Goal: Information Seeking & Learning: Compare options

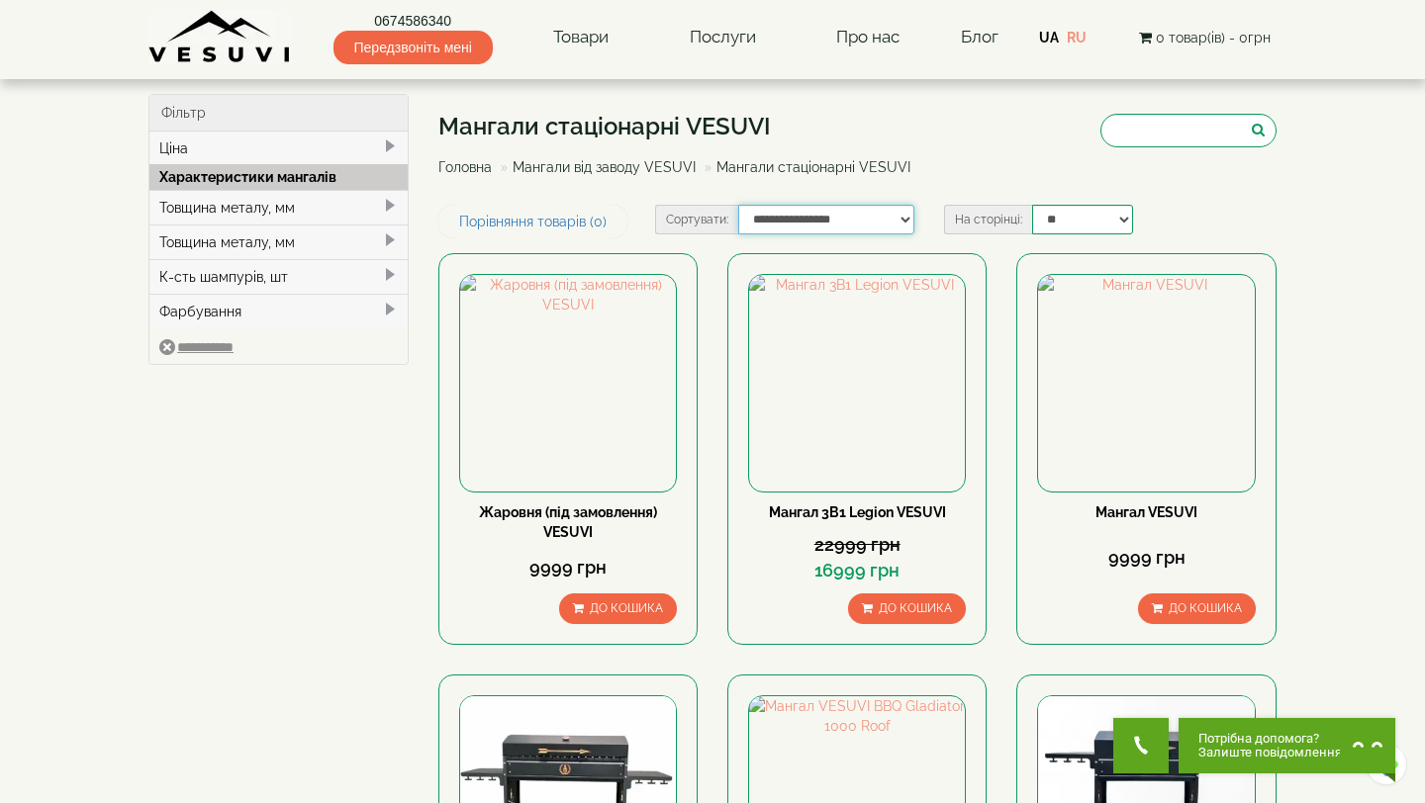
click at [852, 225] on select "**********" at bounding box center [826, 220] width 177 height 30
select select "**********"
click at [738, 205] on select "**********" at bounding box center [826, 220] width 177 height 30
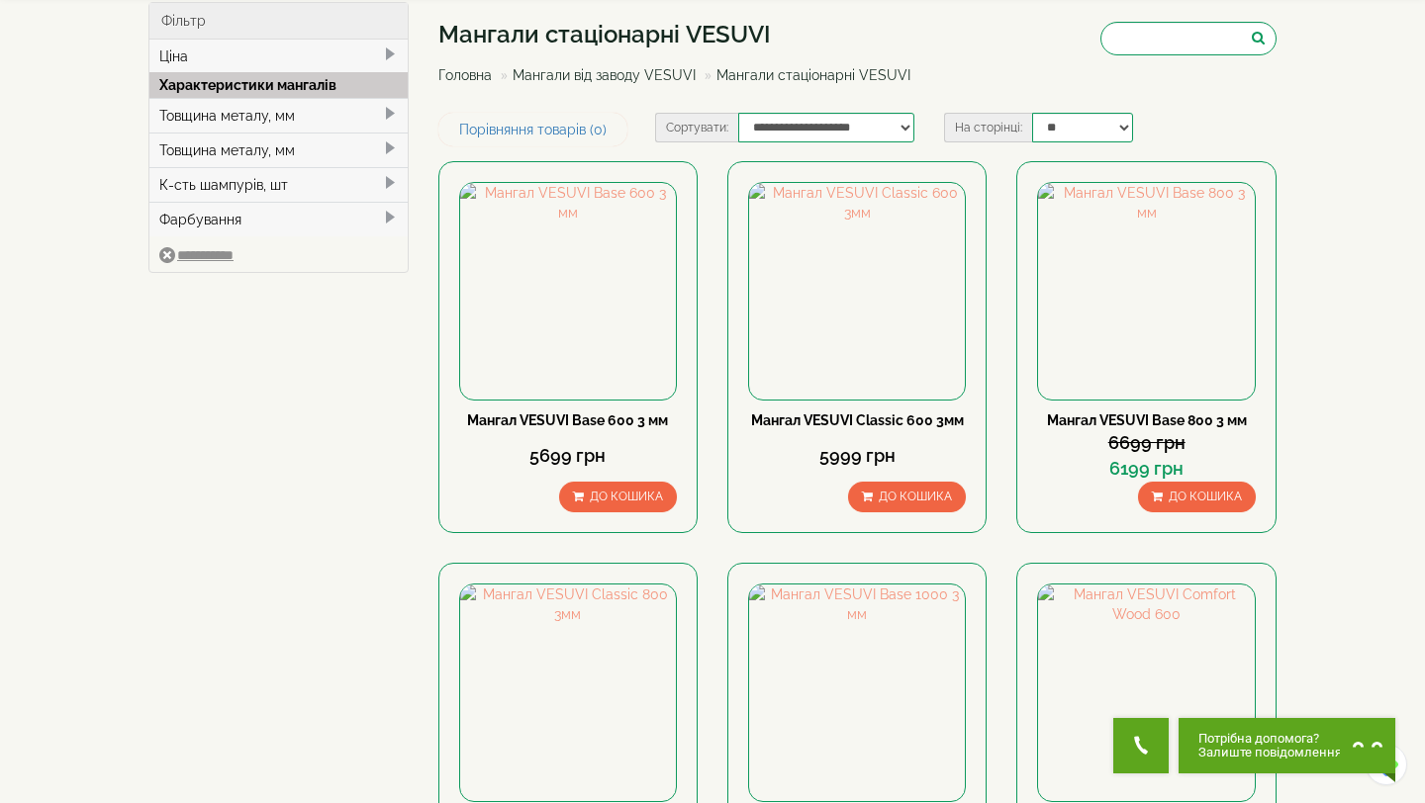
scroll to position [96, 0]
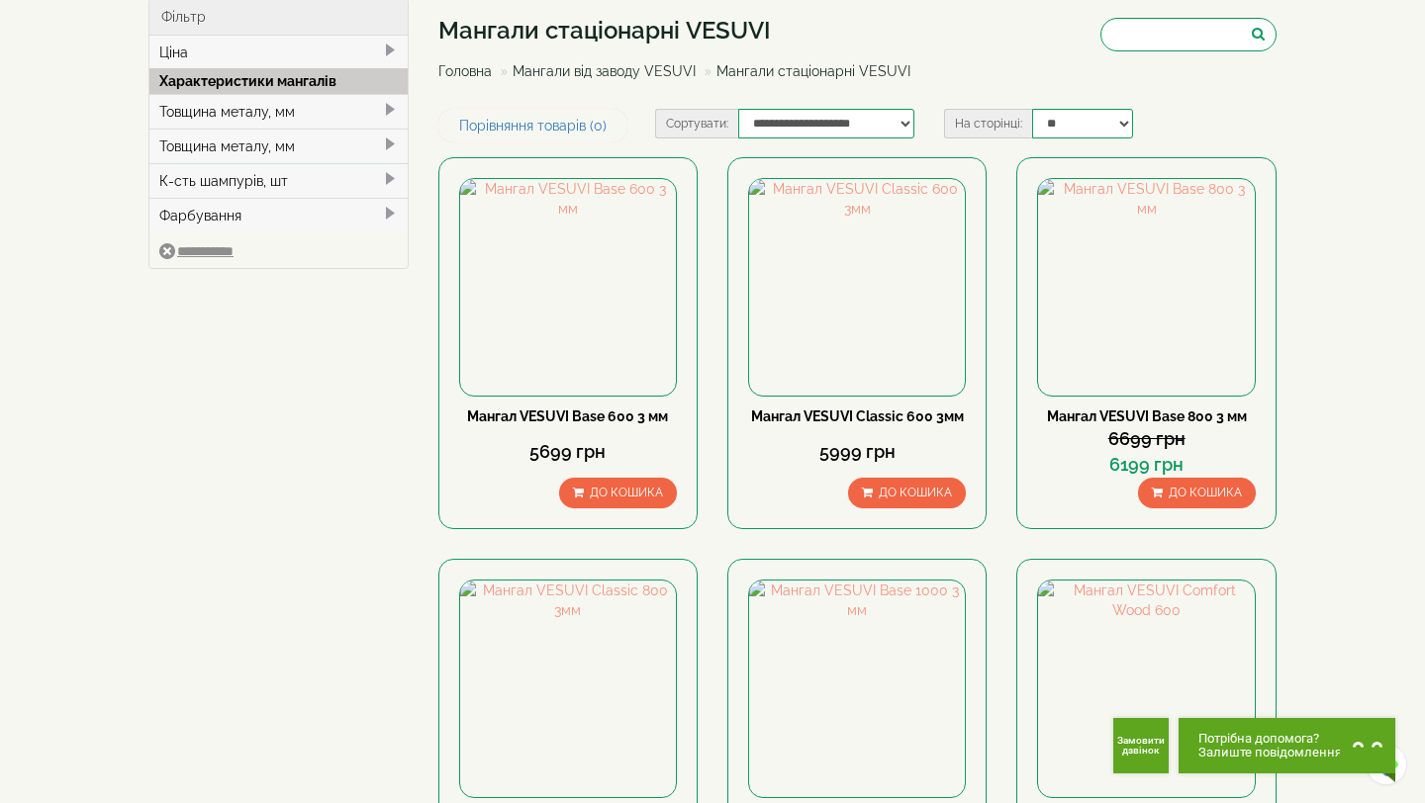
drag, startPoint x: 820, startPoint y: 331, endPoint x: 766, endPoint y: 18, distance: 318.3
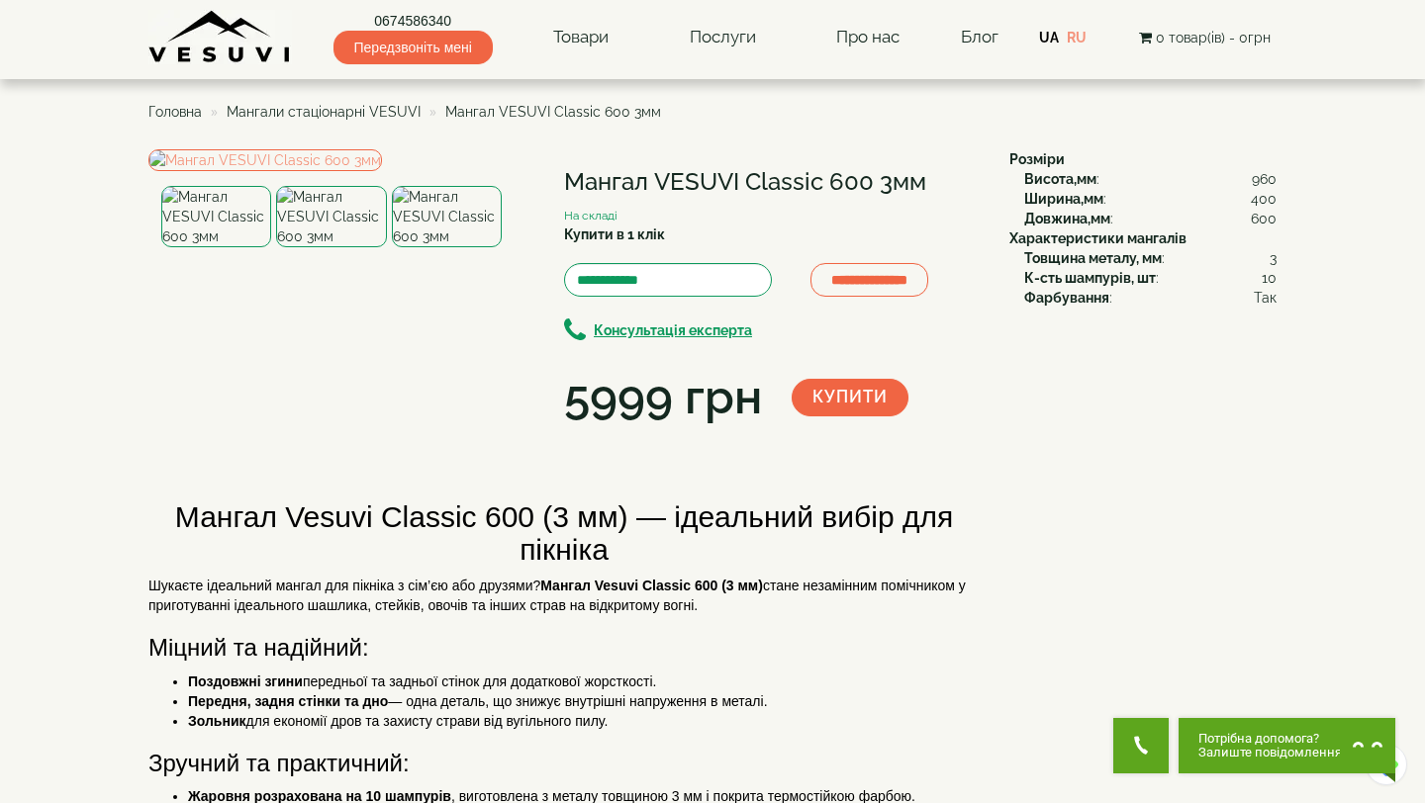
click at [331, 247] on img at bounding box center [331, 216] width 110 height 61
click at [420, 247] on img at bounding box center [447, 216] width 110 height 61
click at [352, 247] on img at bounding box center [331, 216] width 110 height 61
click at [288, 247] on img at bounding box center [331, 216] width 110 height 61
click at [223, 247] on img at bounding box center [216, 216] width 110 height 61
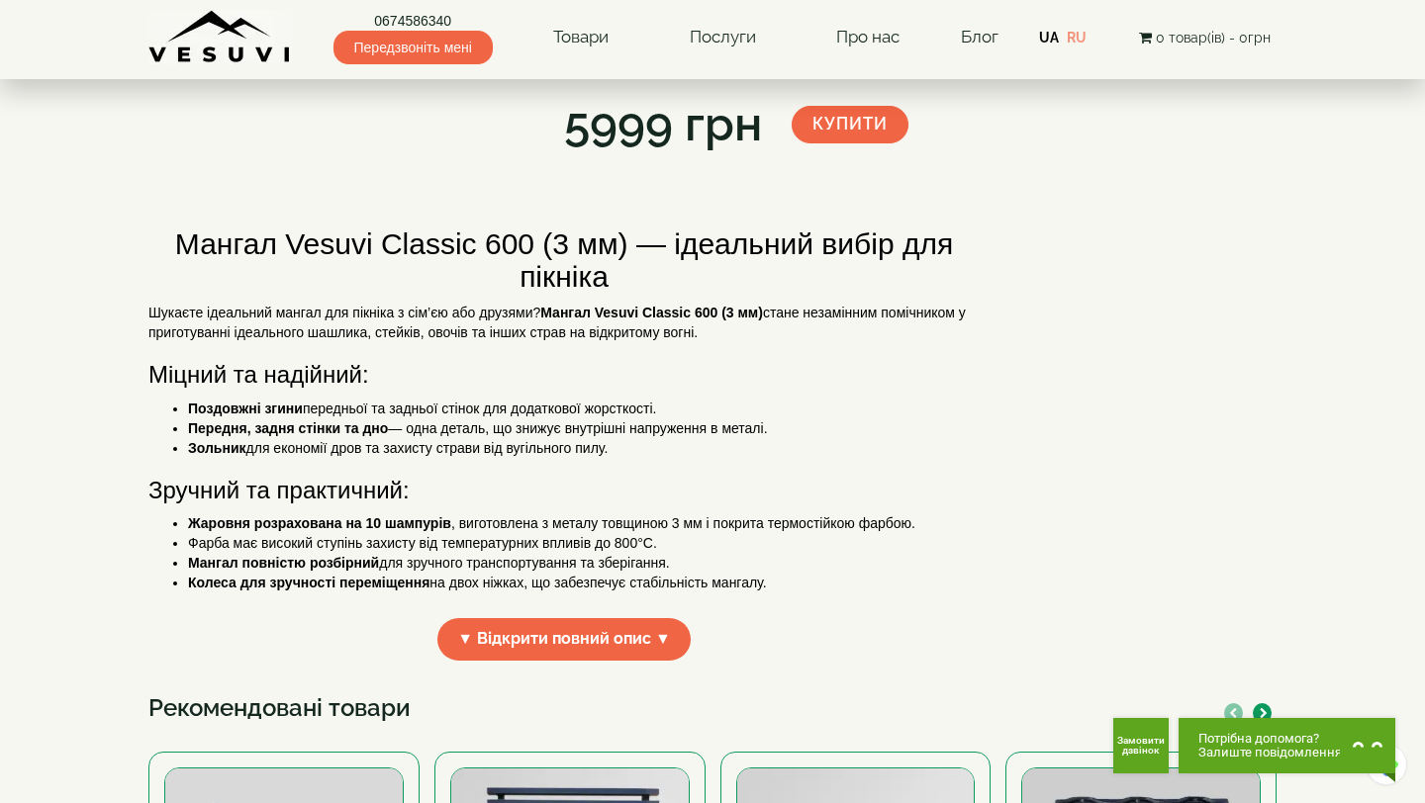
scroll to position [228, 0]
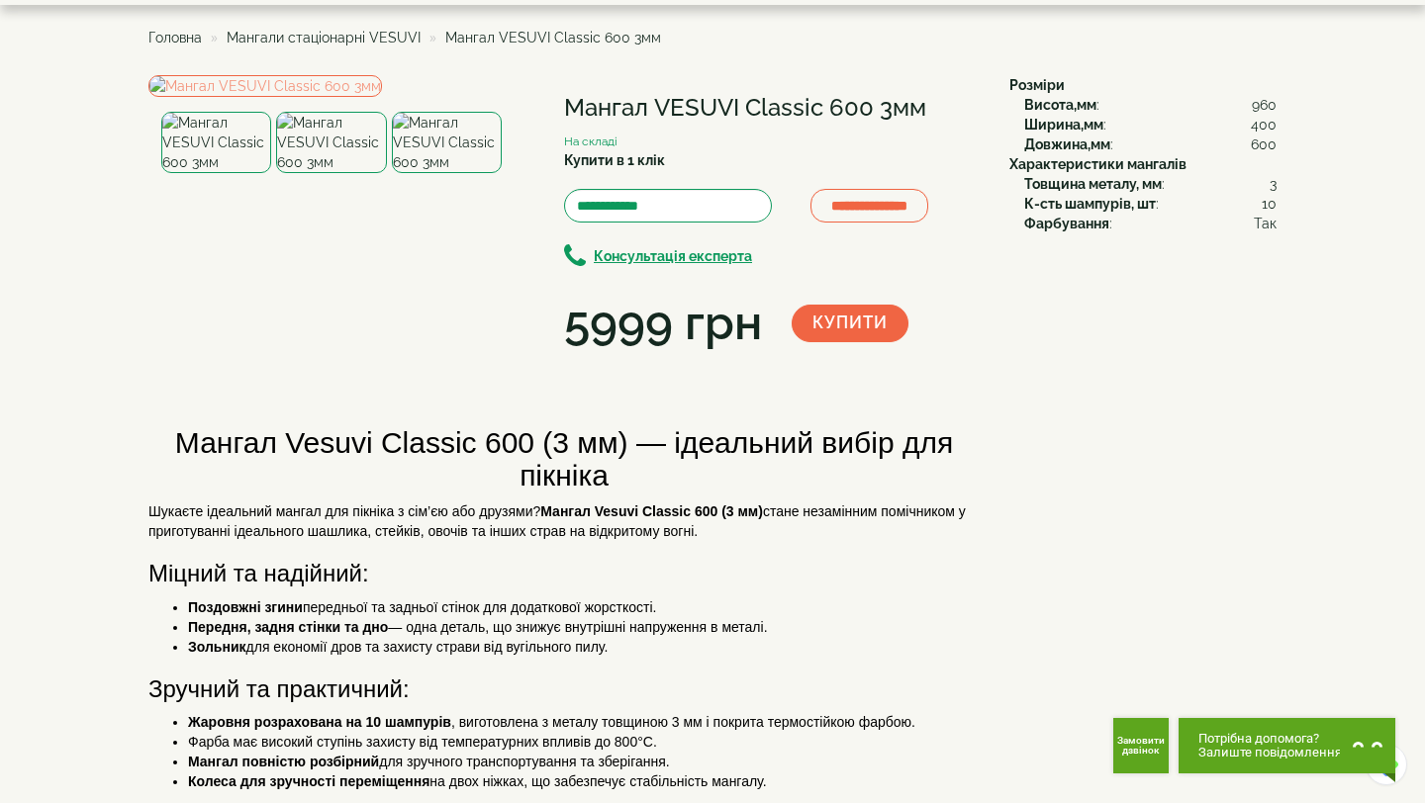
scroll to position [0, 0]
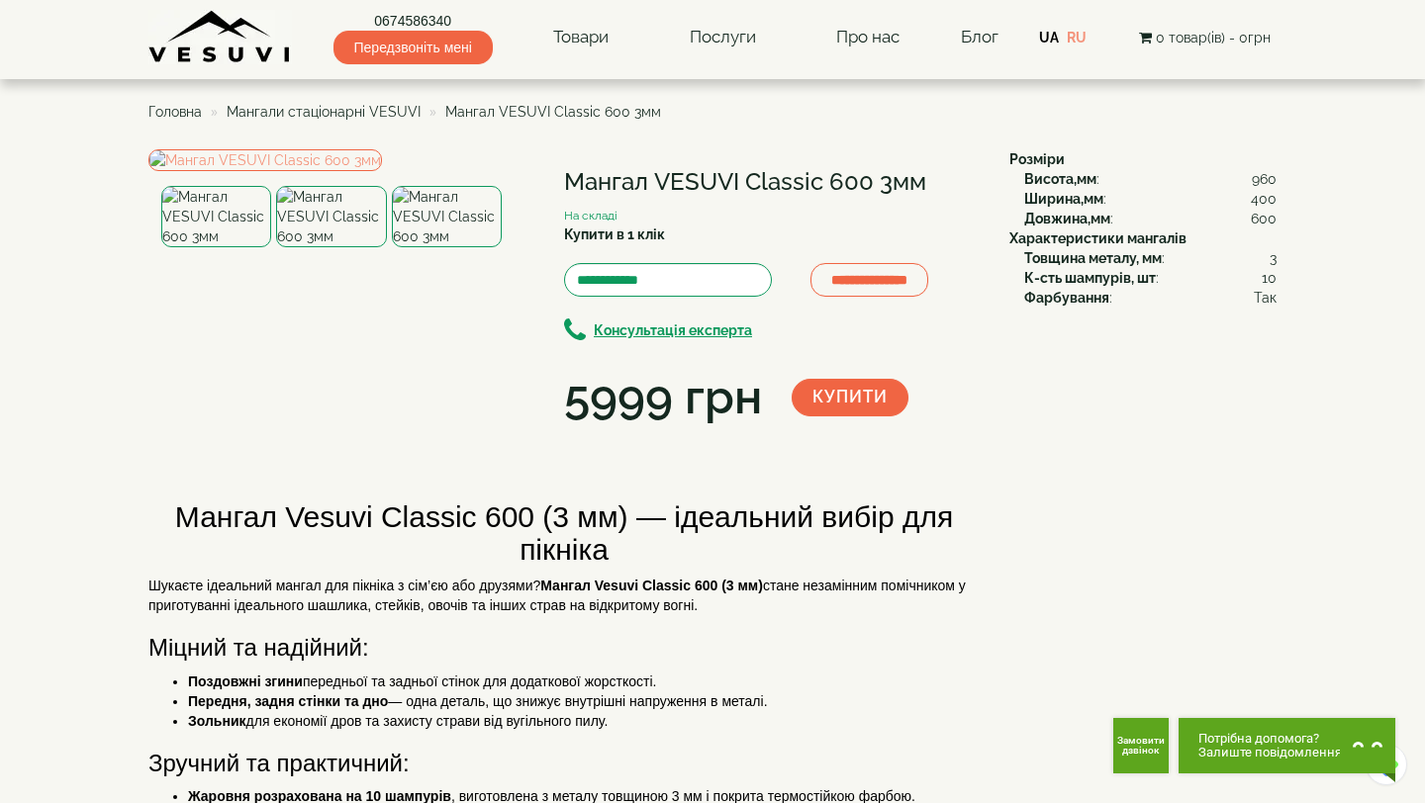
click at [208, 247] on img at bounding box center [216, 216] width 110 height 61
click at [275, 247] on div at bounding box center [333, 216] width 345 height 61
click at [321, 247] on img at bounding box center [331, 216] width 110 height 61
click at [390, 247] on div at bounding box center [333, 216] width 345 height 61
click at [407, 247] on img at bounding box center [447, 216] width 110 height 61
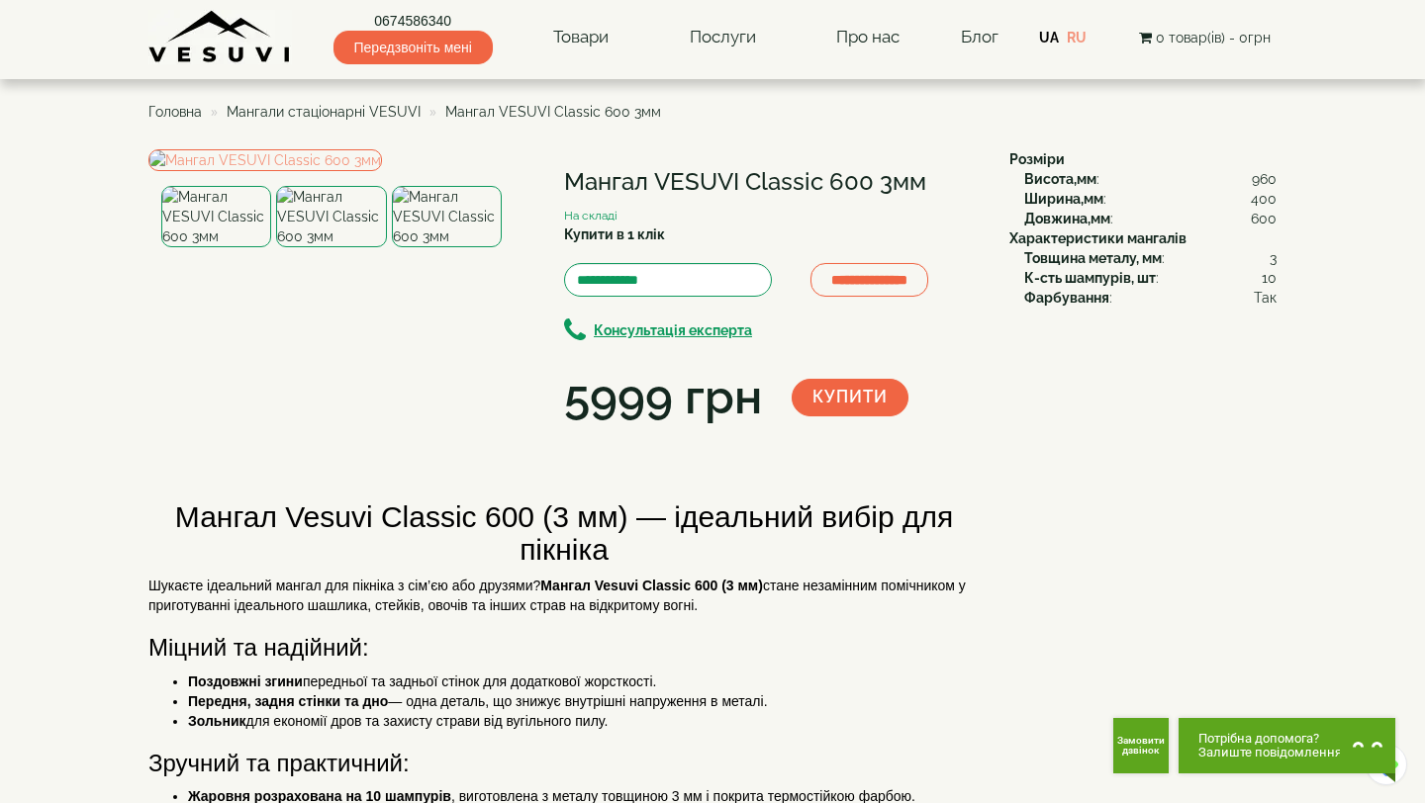
click at [235, 247] on img at bounding box center [216, 216] width 110 height 61
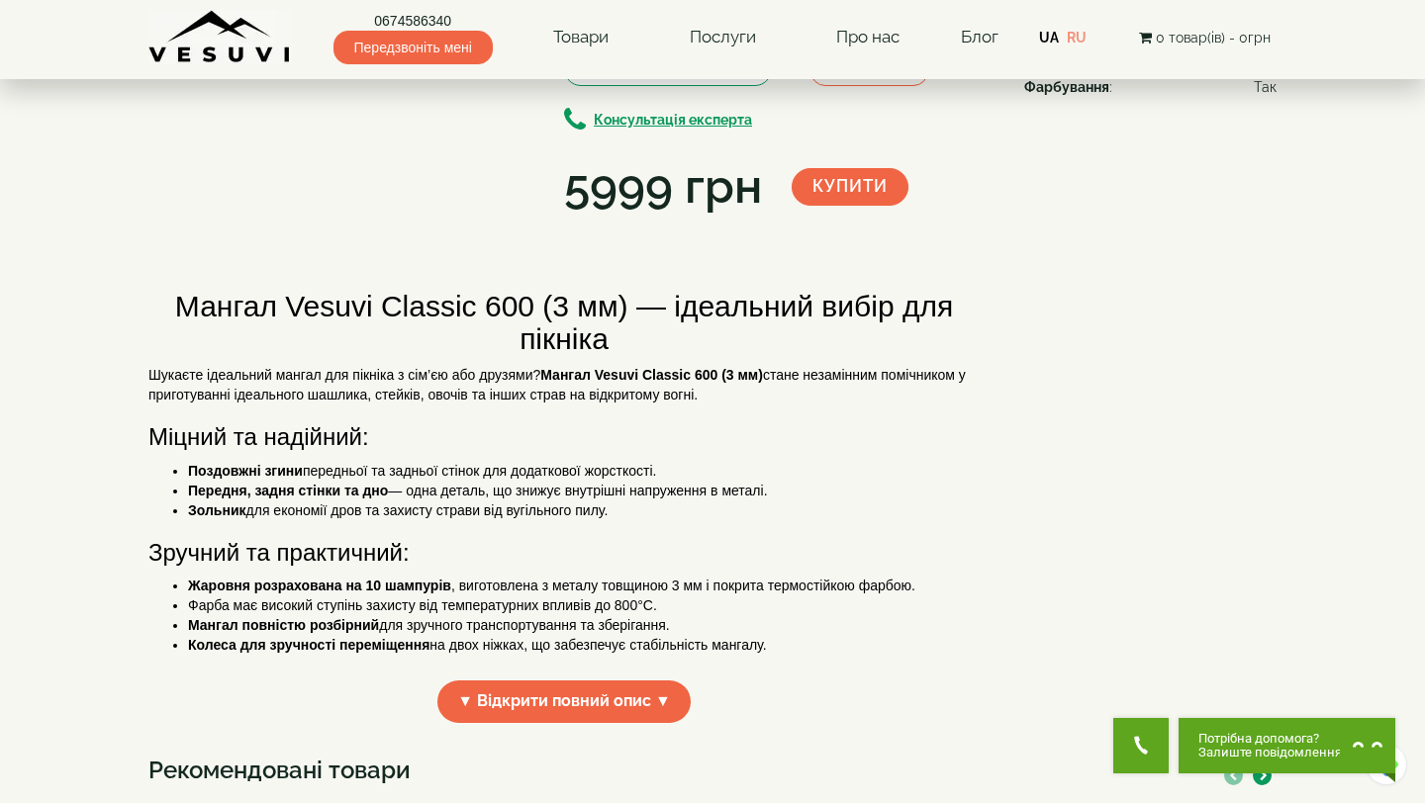
scroll to position [216, 0]
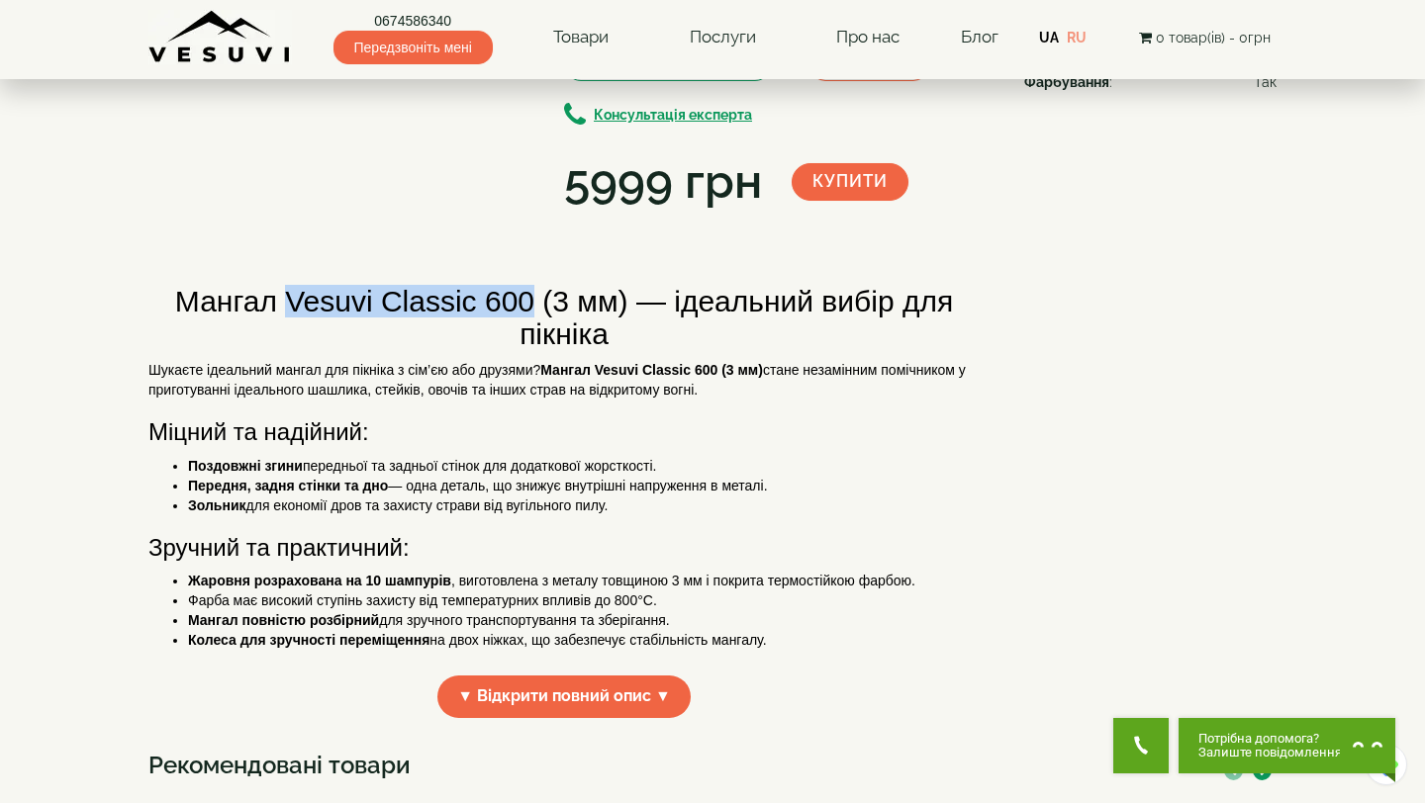
drag, startPoint x: 286, startPoint y: 506, endPoint x: 536, endPoint y: 504, distance: 250.3
click at [536, 350] on h2 "Мангал Vesuvi Classic 600 (3 мм) — ідеальний вибір для пікніка" at bounding box center [563, 317] width 831 height 65
copy h2 "Vesuvi Classic 600"
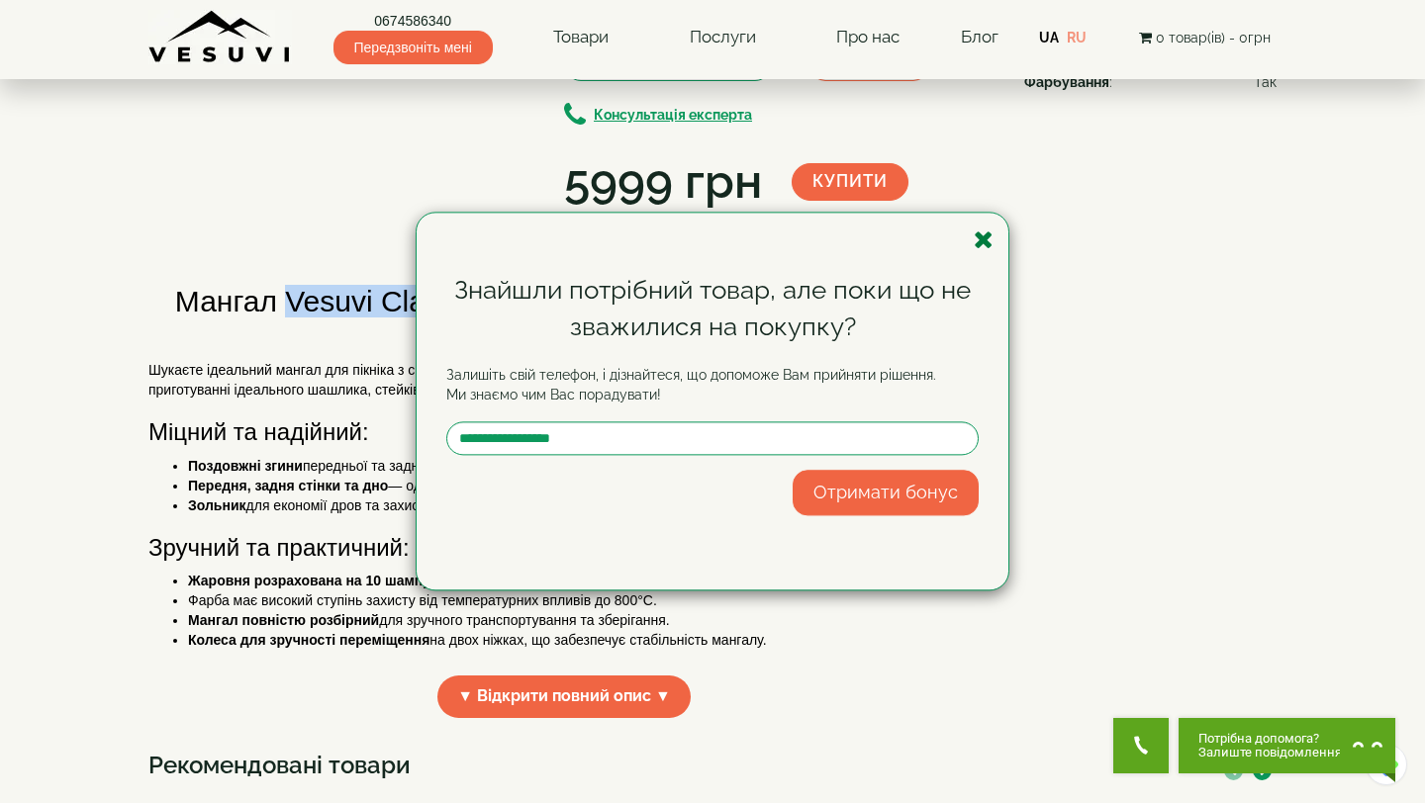
click at [983, 243] on icon "button" at bounding box center [983, 240] width 20 height 25
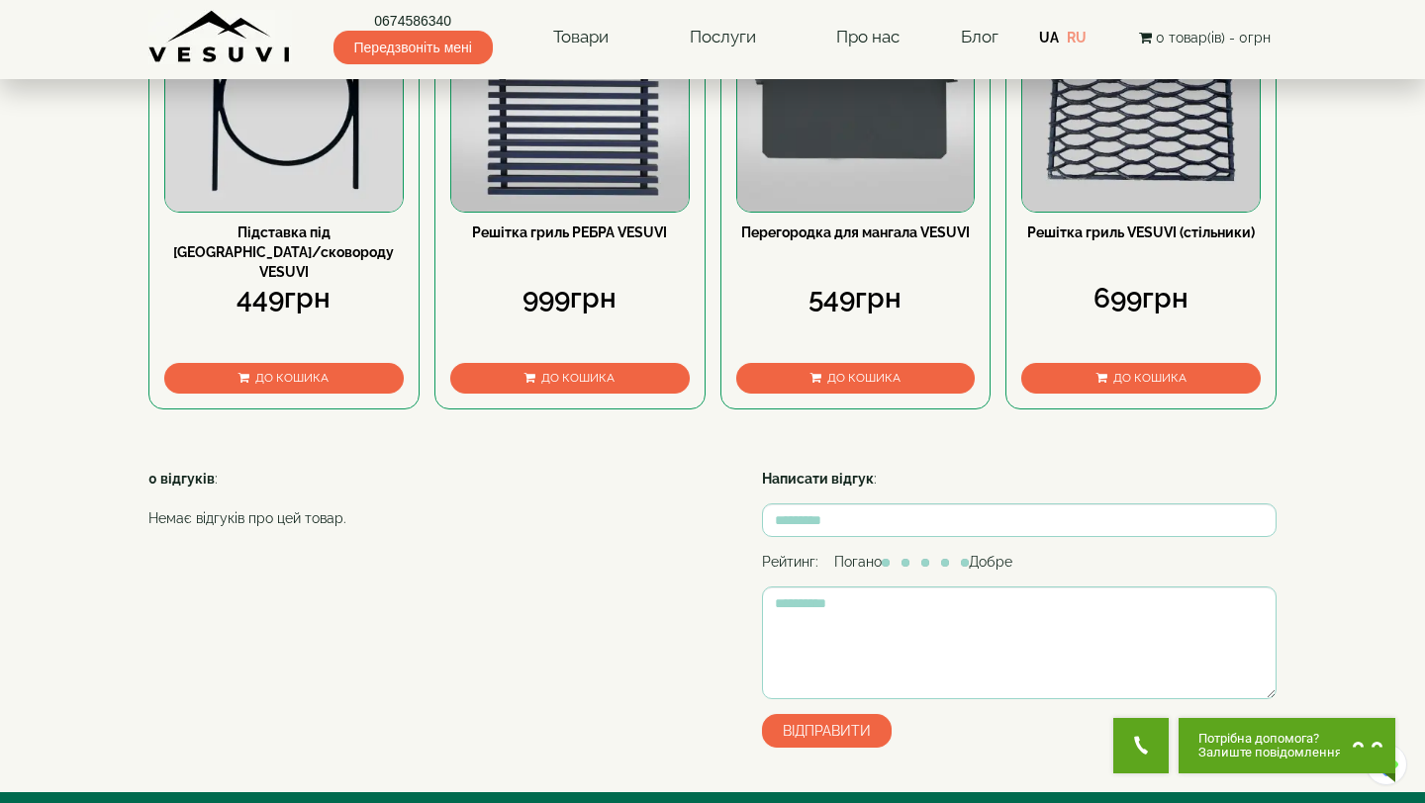
scroll to position [1105, 0]
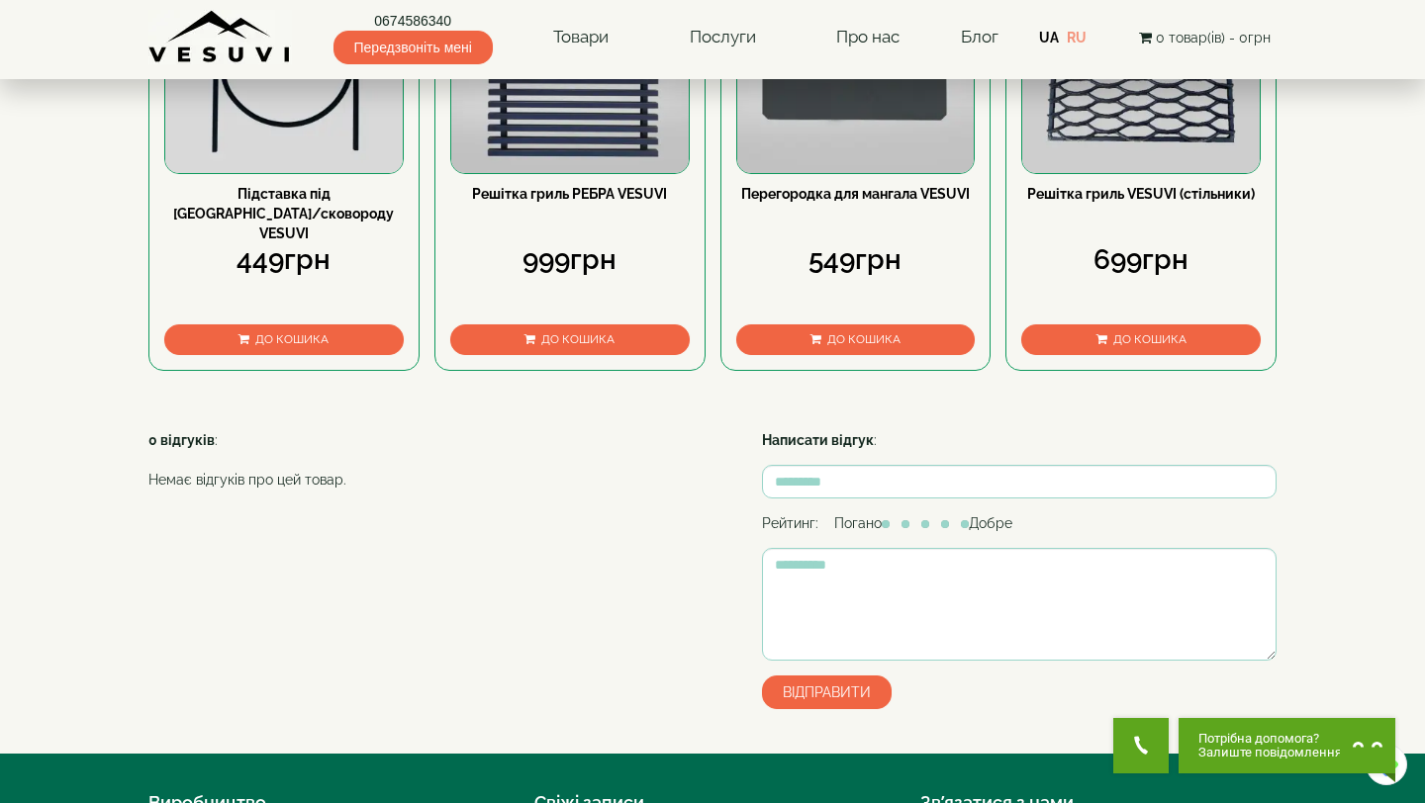
click at [347, 241] on link "Підставка під [GEOGRAPHIC_DATA]/сковороду VESUVI" at bounding box center [283, 213] width 221 height 55
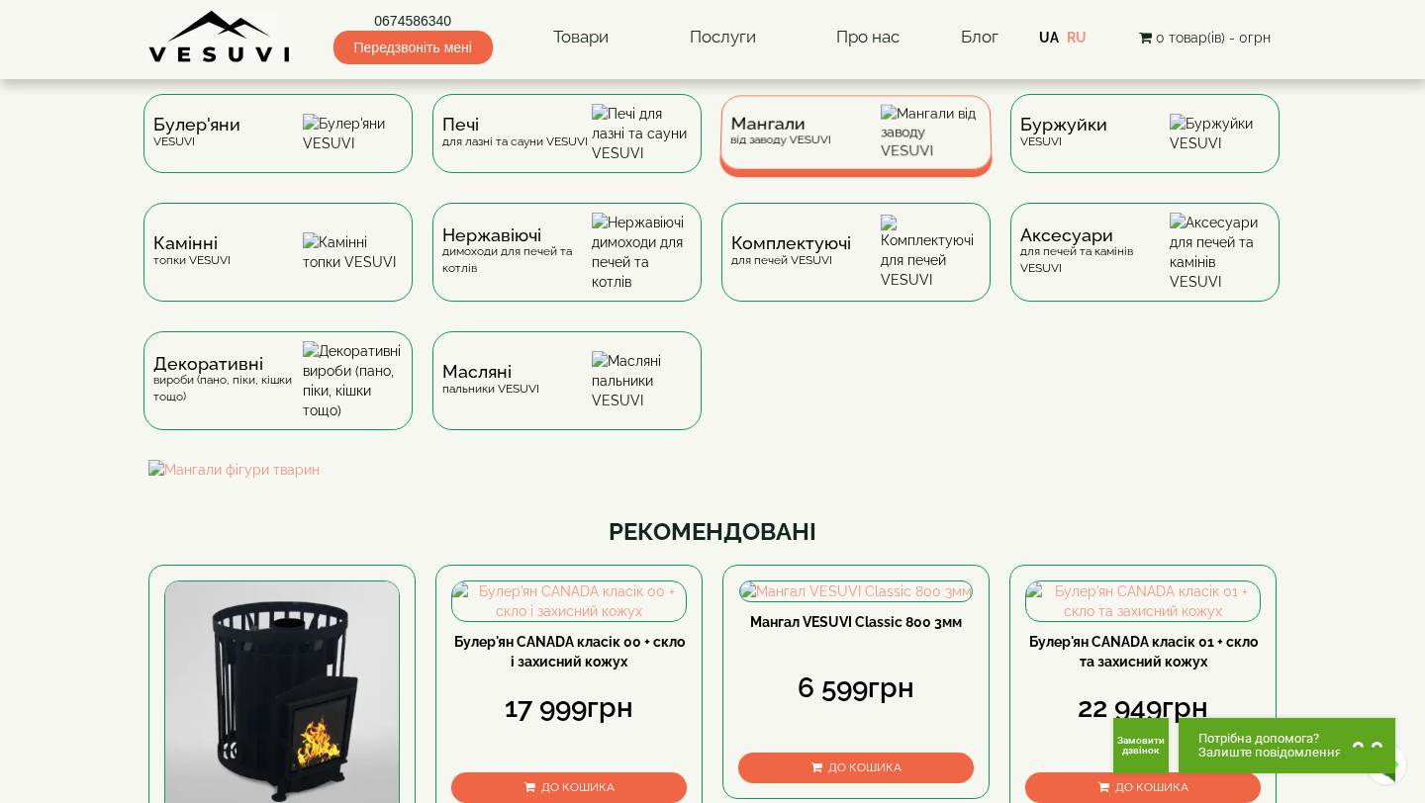
click at [803, 166] on div "Мангали від заводу VESUVI" at bounding box center [855, 132] width 273 height 74
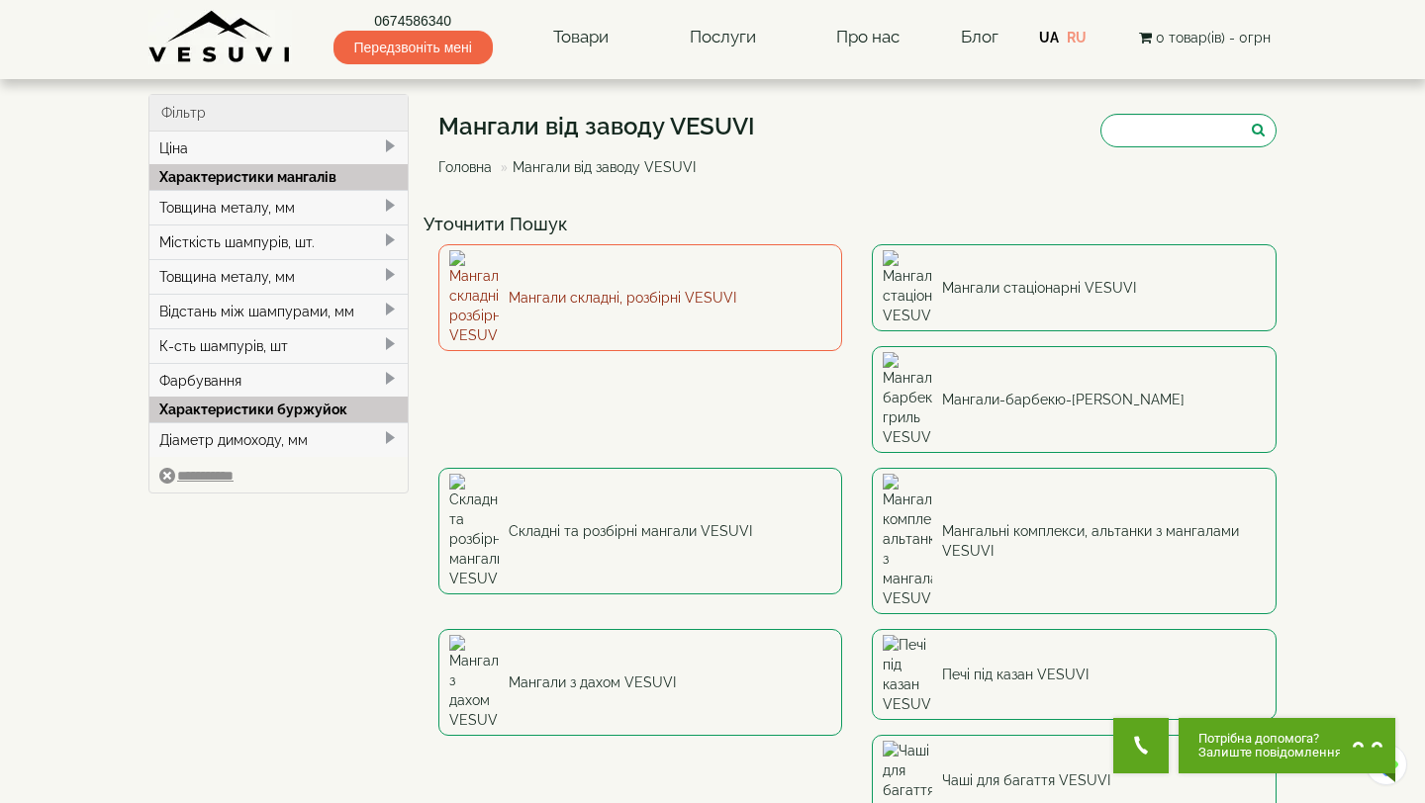
click at [677, 285] on link "Мангали складні, розбірні VESUVI" at bounding box center [640, 297] width 405 height 107
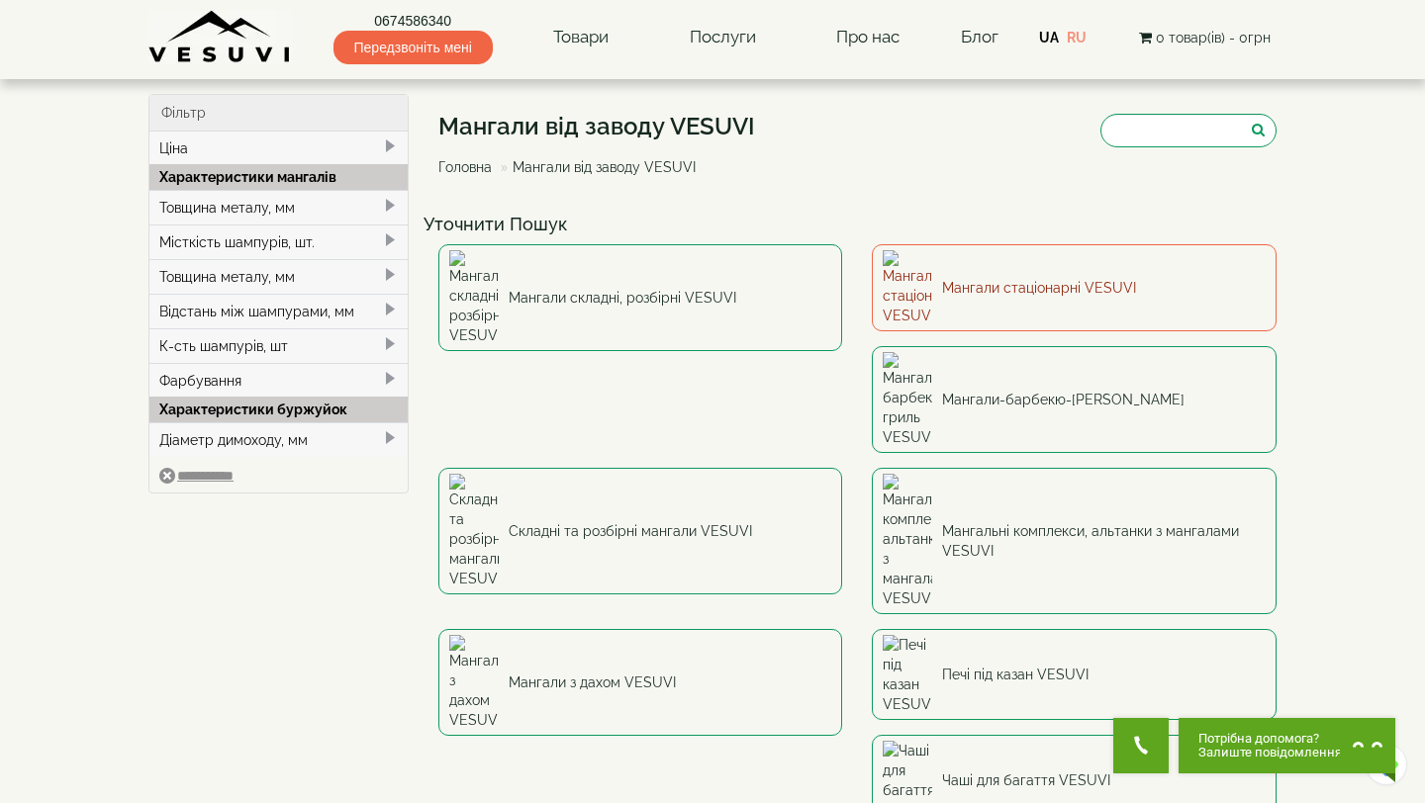
click at [993, 270] on link "Мангали стаціонарні VESUVI" at bounding box center [1074, 287] width 405 height 87
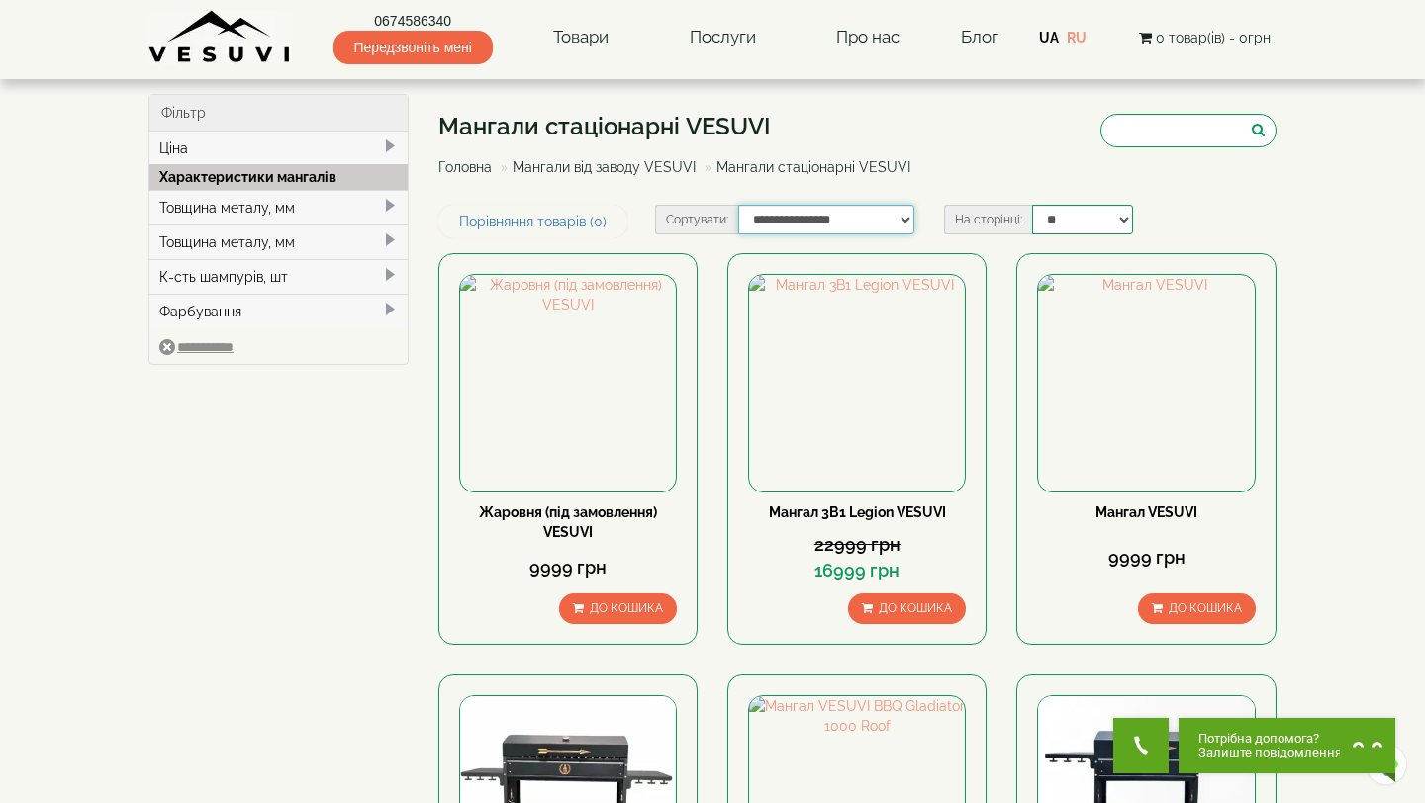
click at [834, 221] on select "**********" at bounding box center [826, 220] width 177 height 30
select select "**********"
click at [738, 205] on select "**********" at bounding box center [826, 220] width 177 height 30
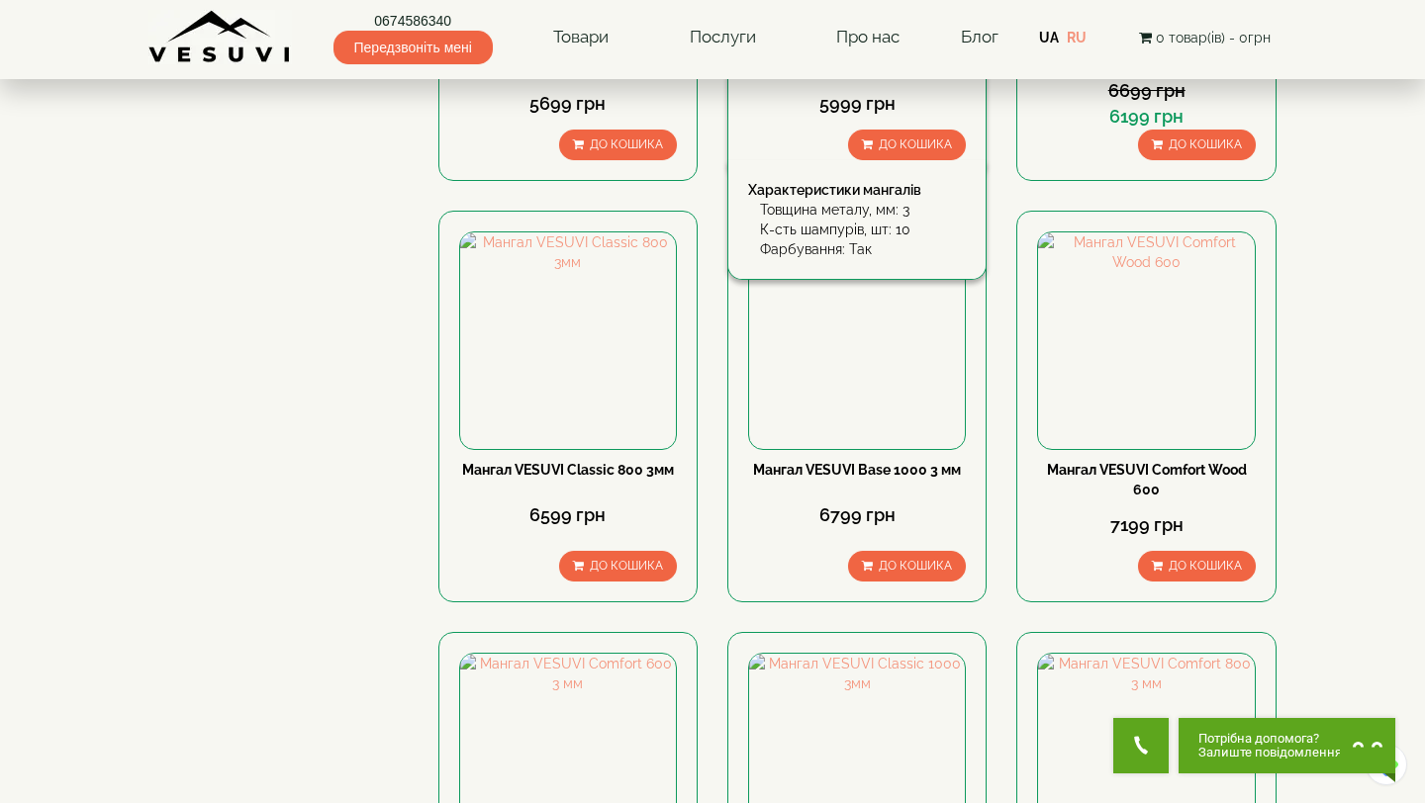
scroll to position [446, 0]
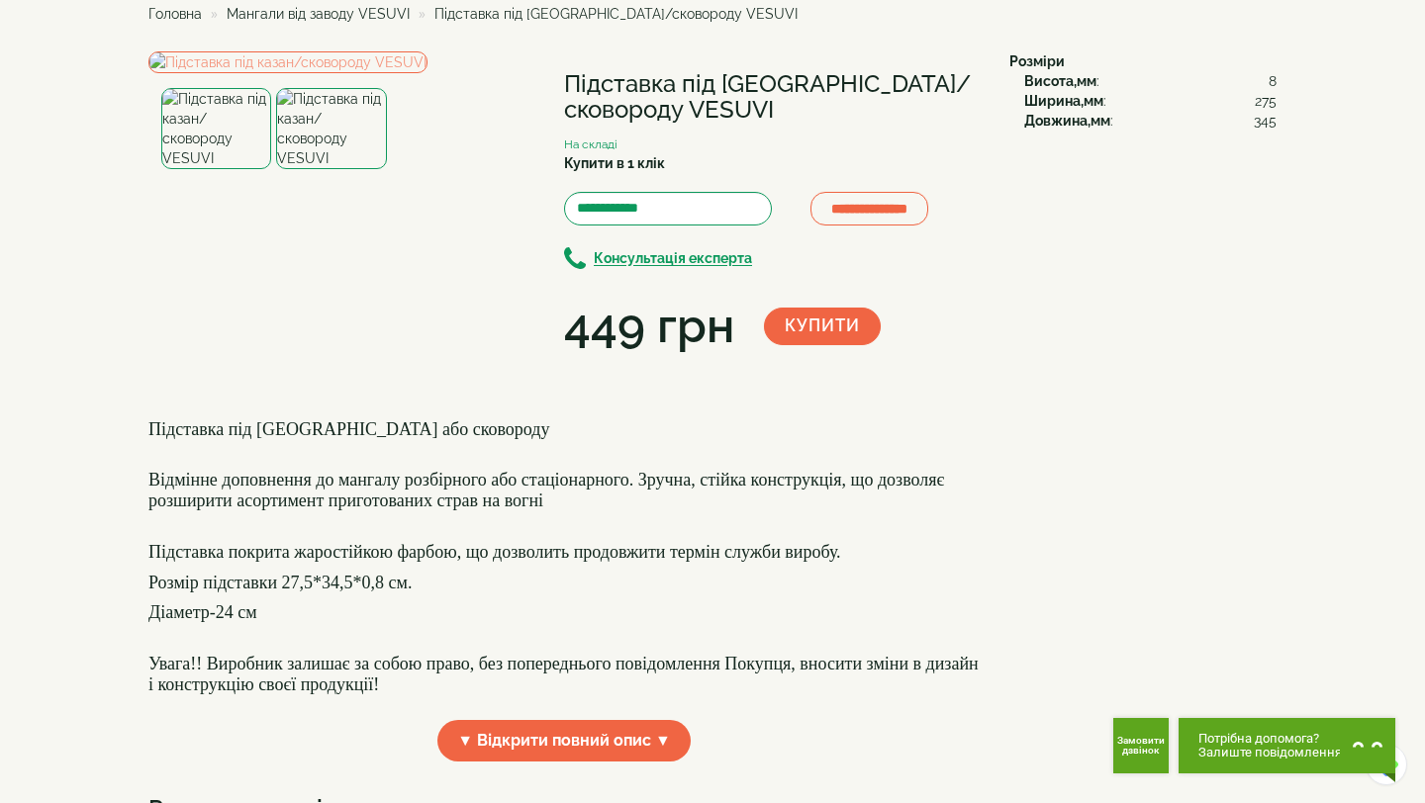
scroll to position [96, 0]
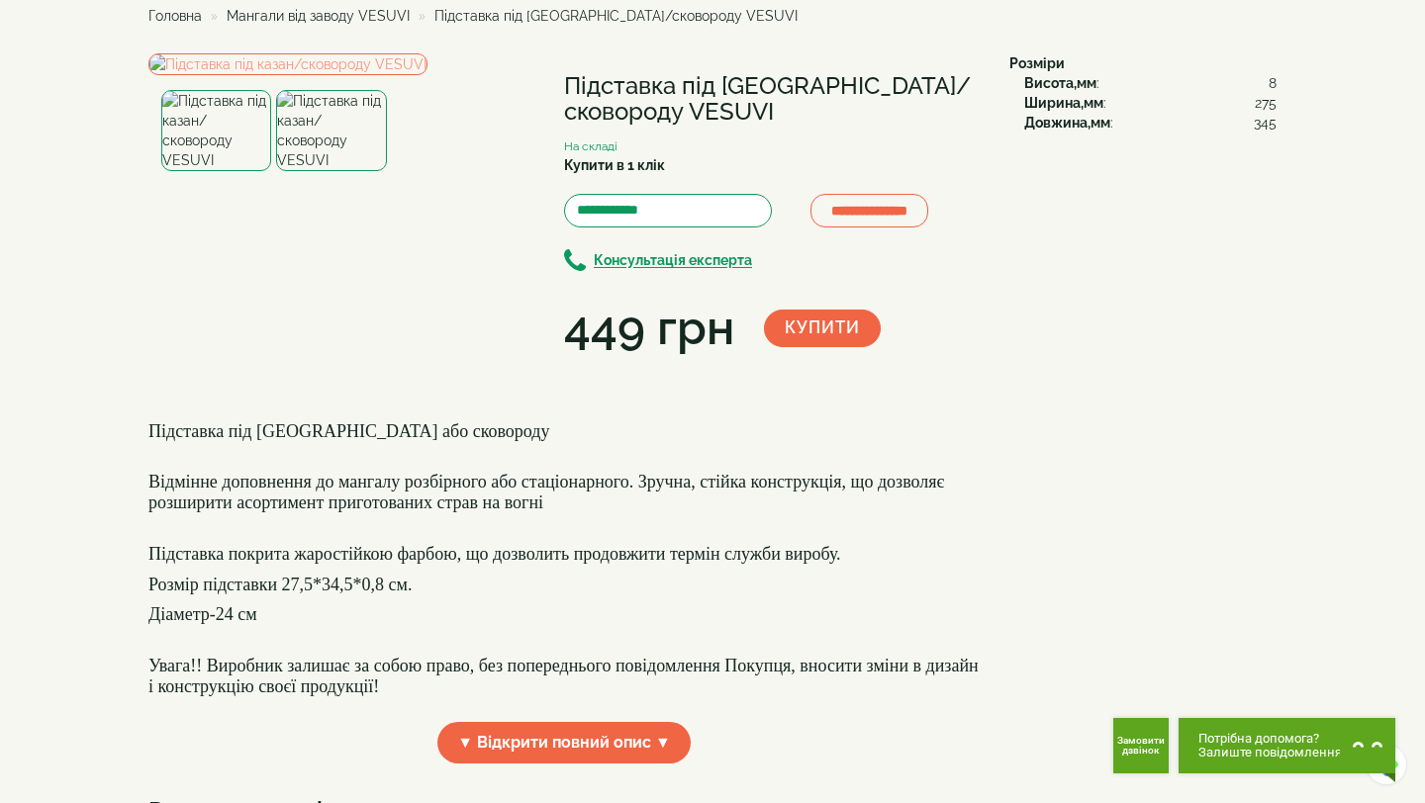
click at [314, 171] on img at bounding box center [331, 130] width 110 height 81
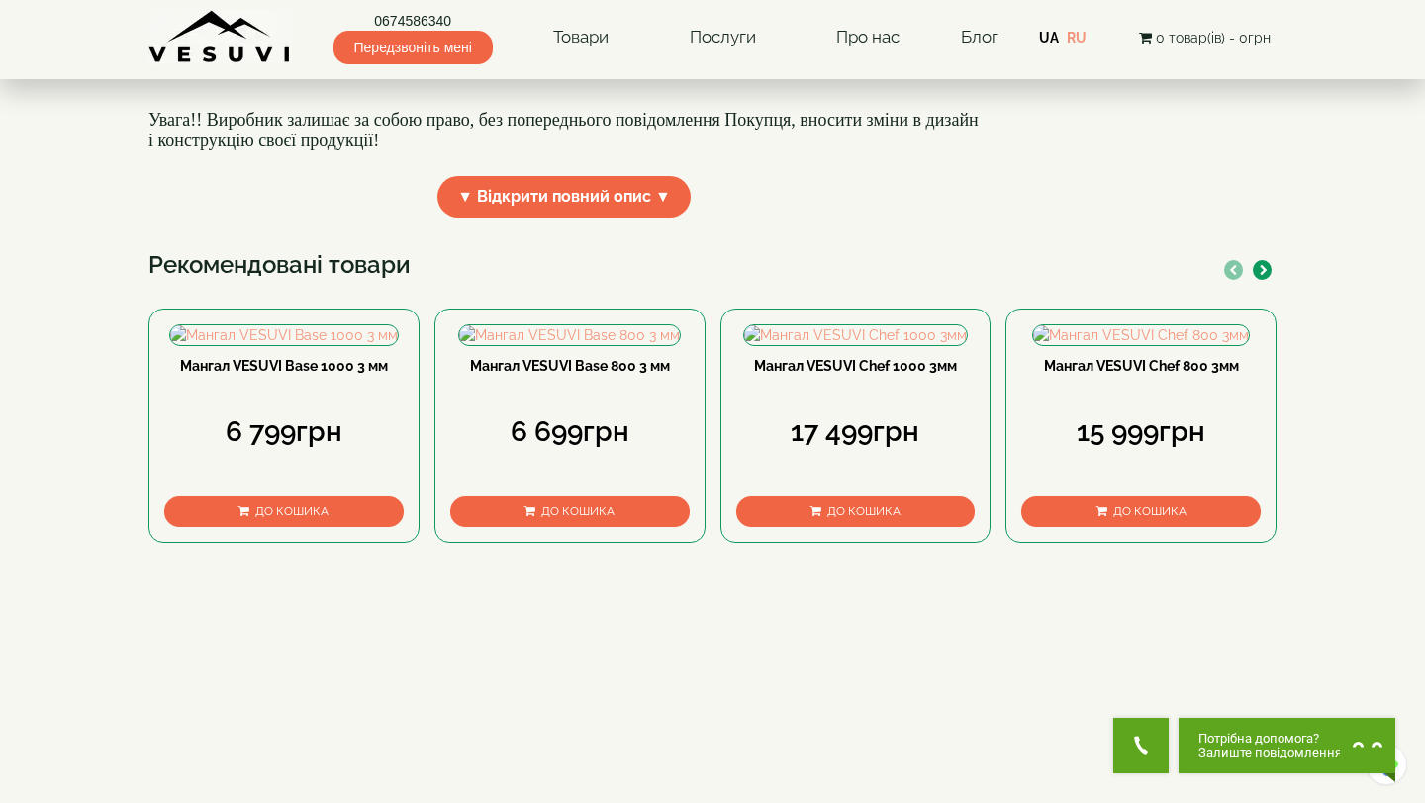
scroll to position [0, 0]
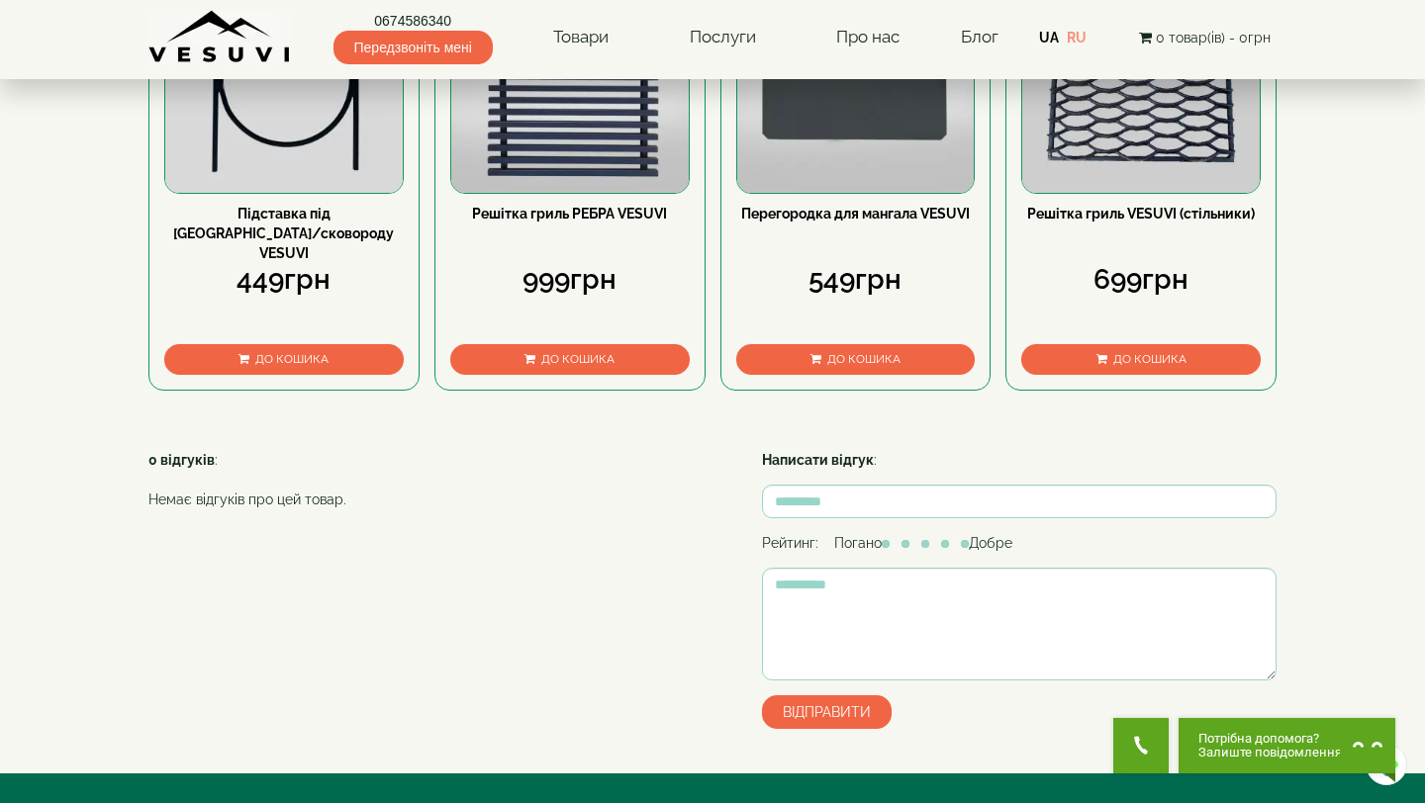
click at [1059, 222] on link "Решітка гриль VESUVI (стільники)" at bounding box center [1141, 214] width 228 height 16
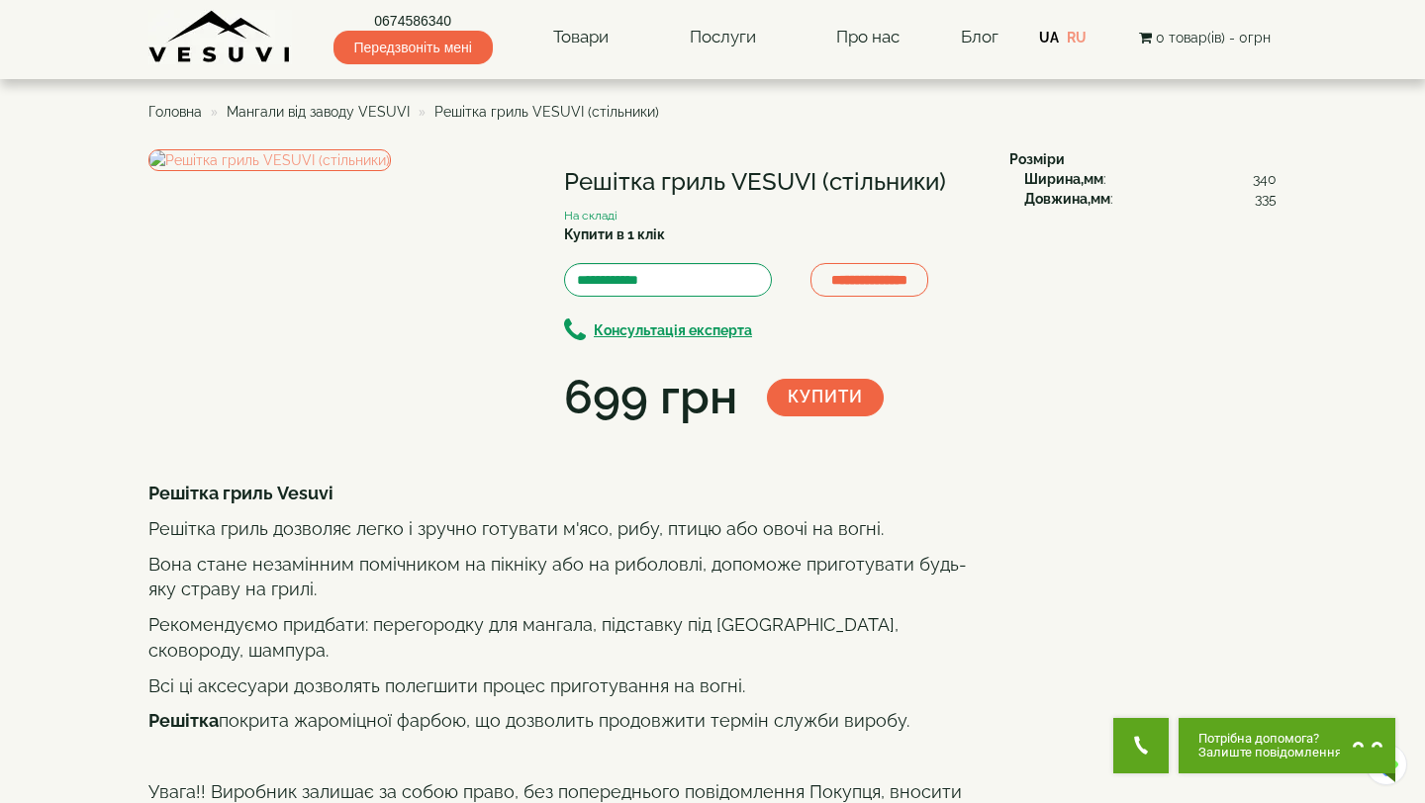
click at [496, 602] on p "Вона стане незамінним помічником на пікніку або на риболовлі, допоможе приготув…" at bounding box center [563, 577] width 831 height 50
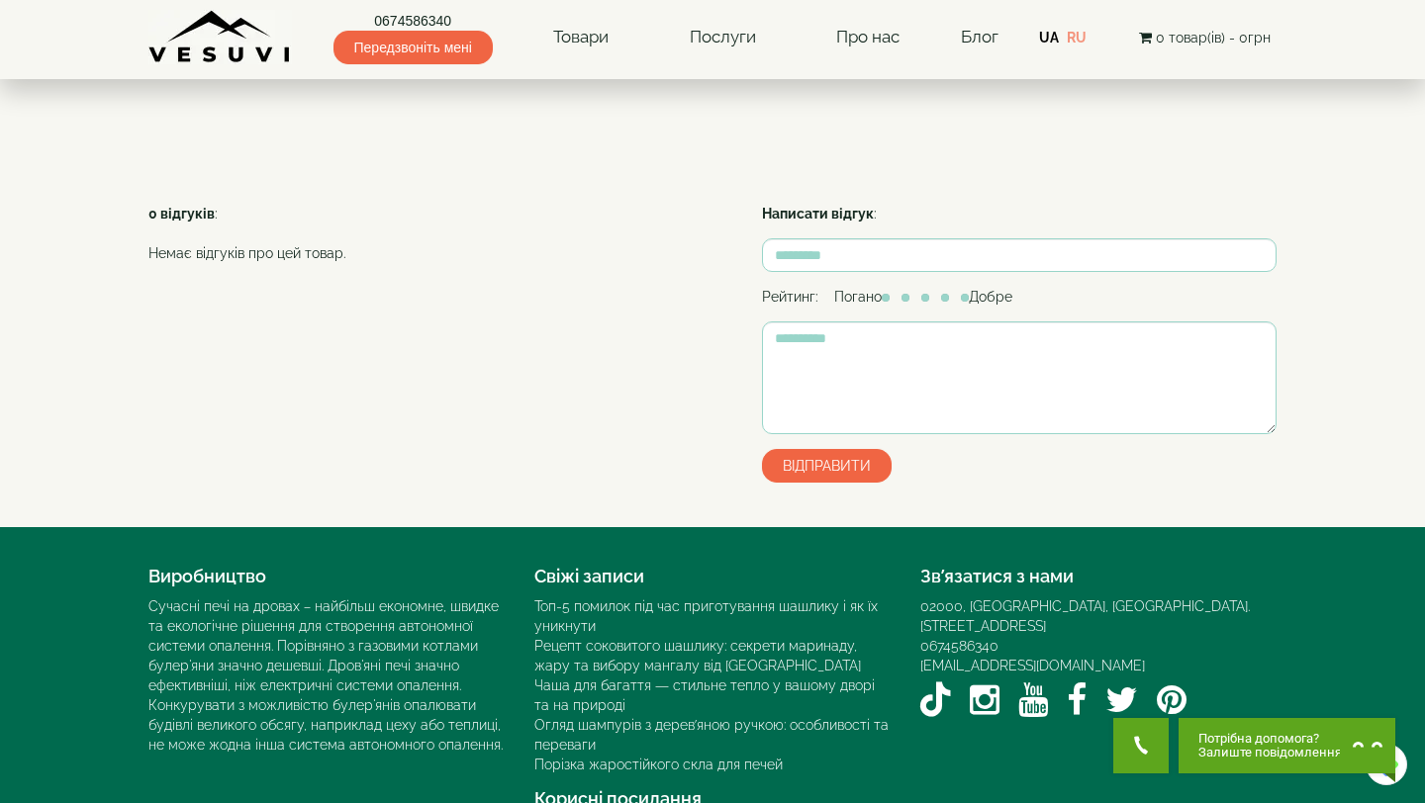
scroll to position [1435, 0]
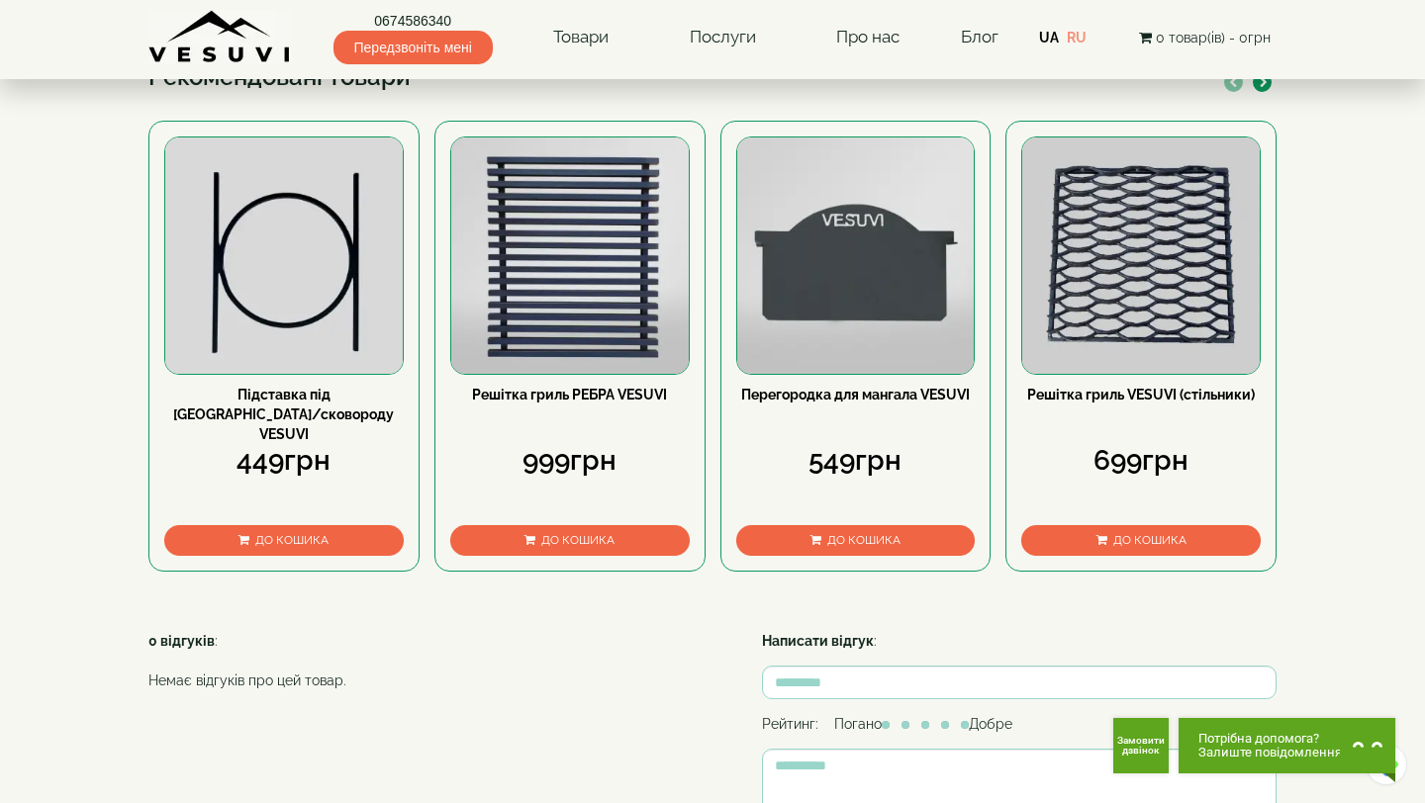
scroll to position [982, 0]
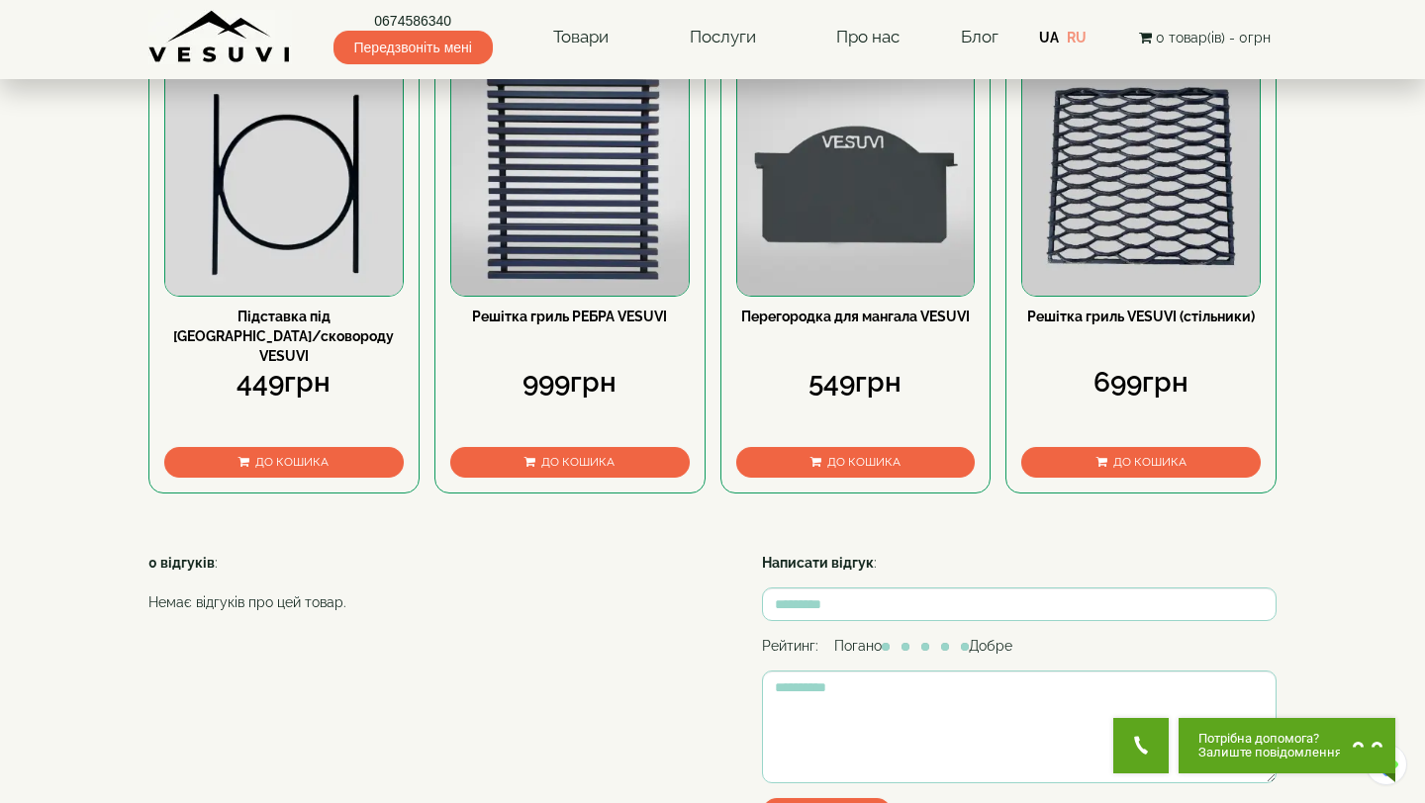
click at [511, 324] on link "Решітка гриль РЕБРА VESUVI" at bounding box center [569, 317] width 195 height 16
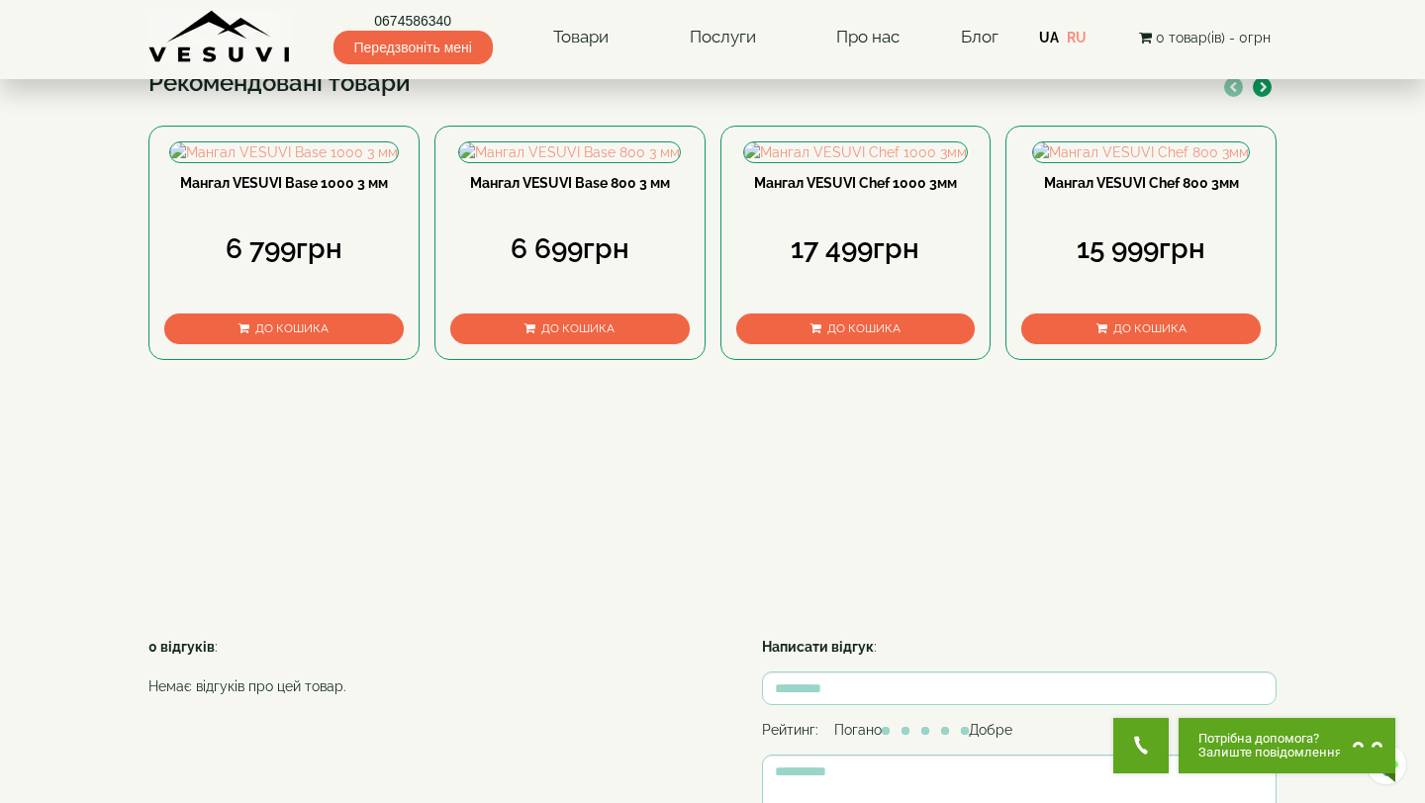
scroll to position [740, 0]
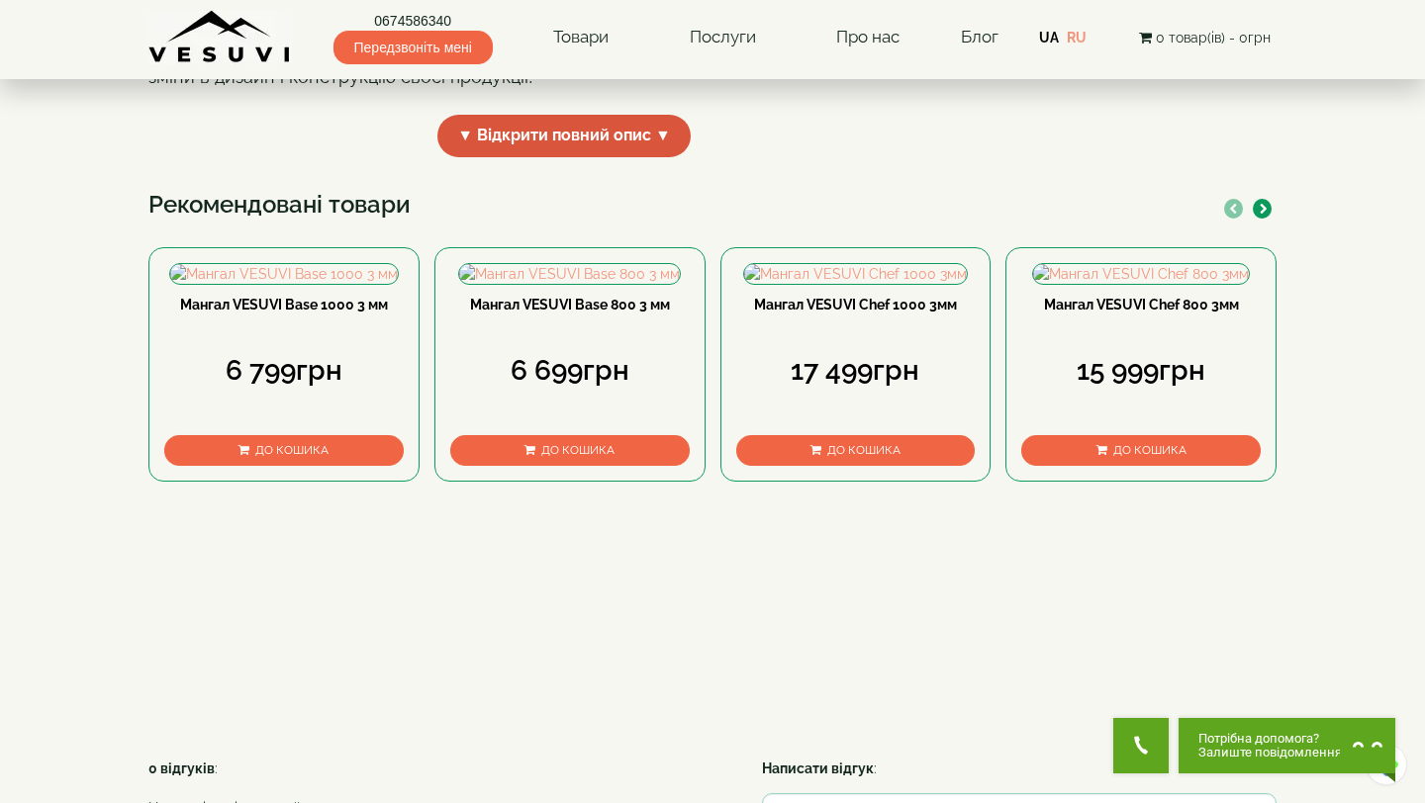
click at [591, 157] on span "▼ Відкрити повний опис ▼" at bounding box center [563, 136] width 253 height 43
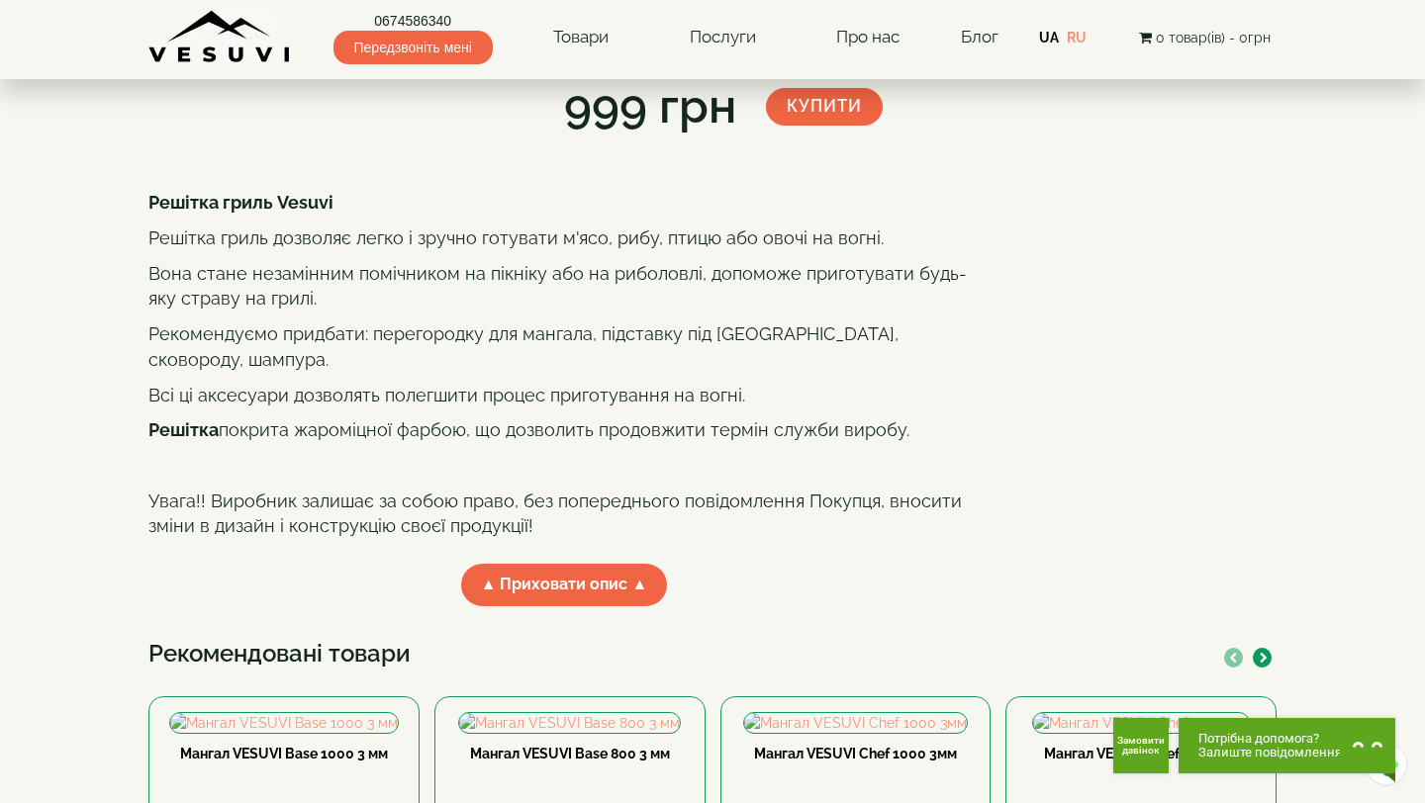
scroll to position [308, 0]
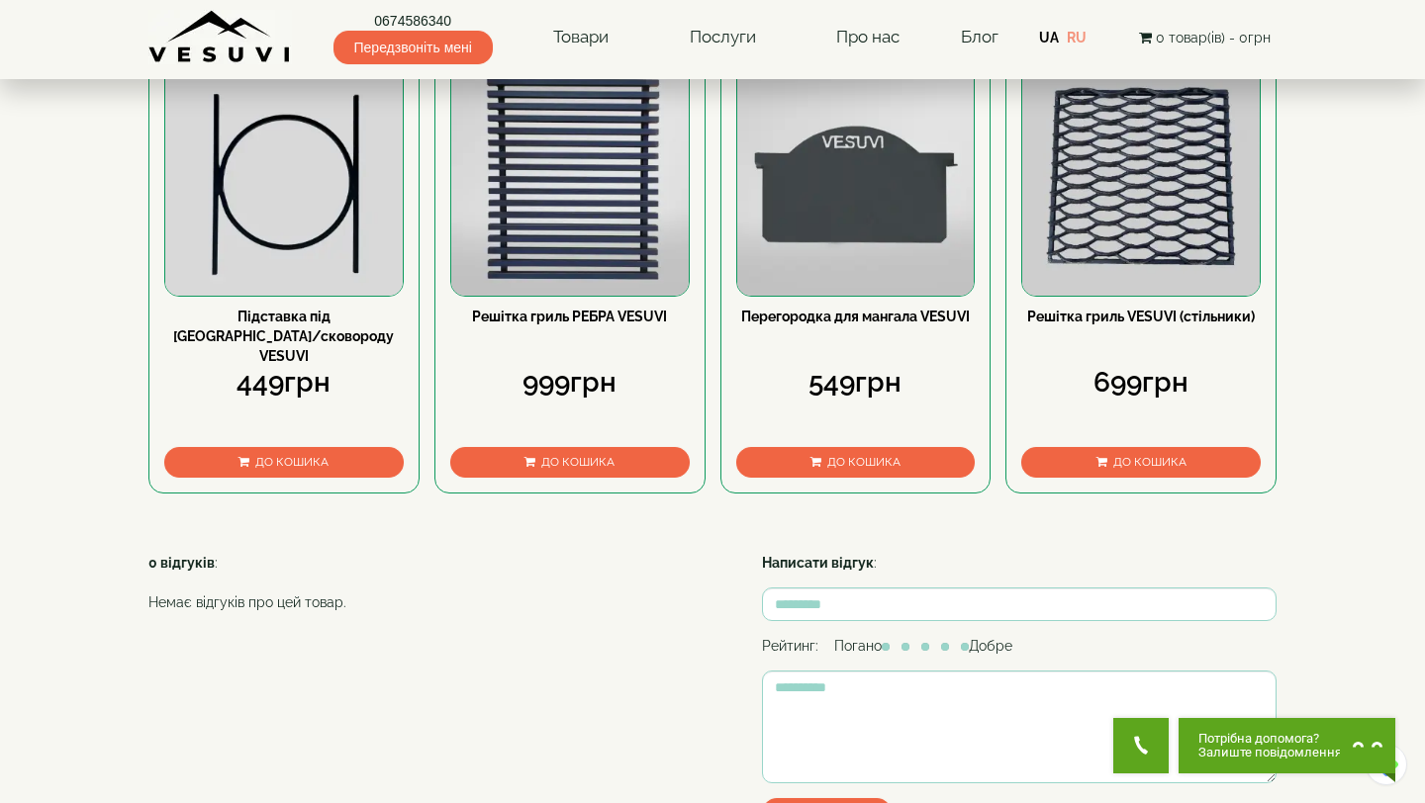
click at [1199, 324] on link "Решітка гриль VESUVI (стільники)" at bounding box center [1141, 317] width 228 height 16
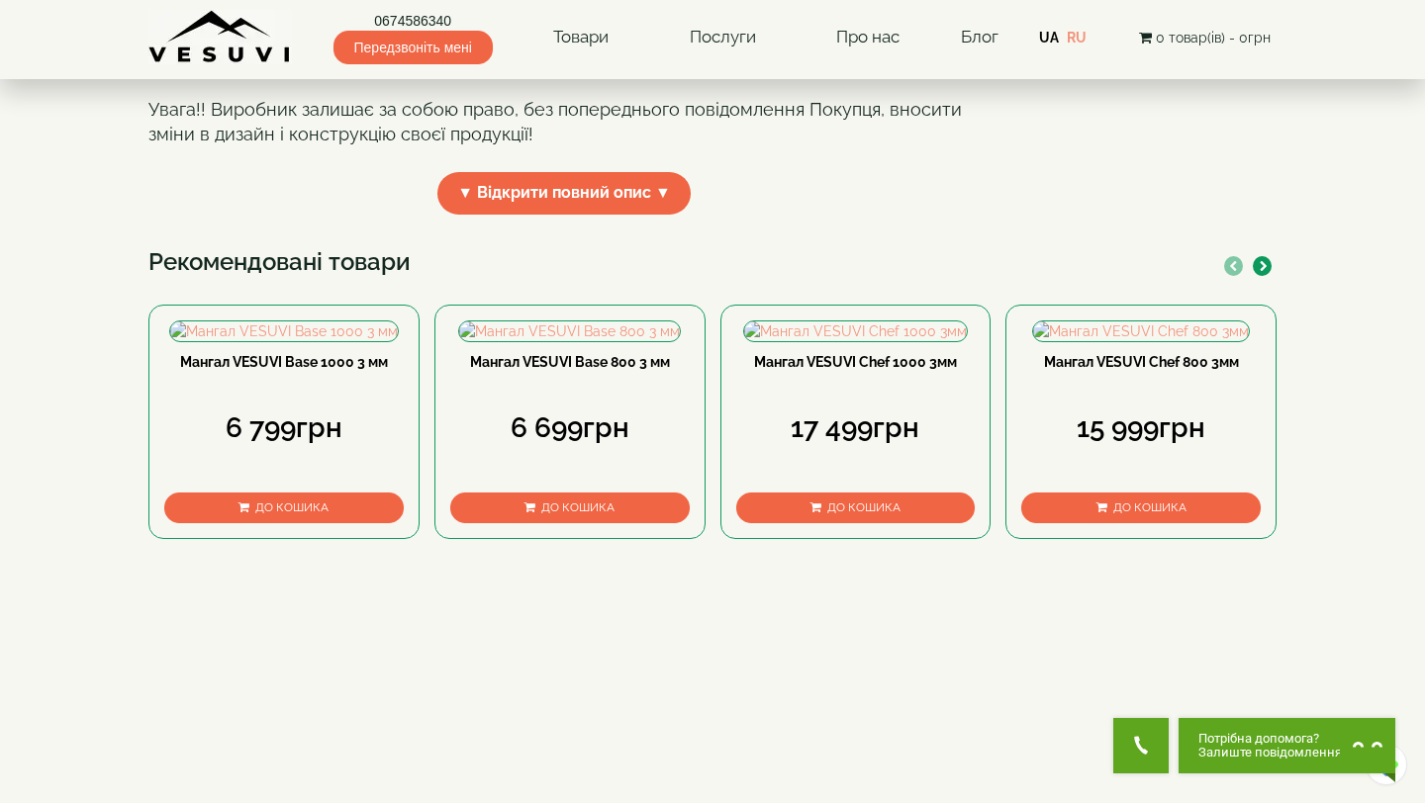
scroll to position [556, 0]
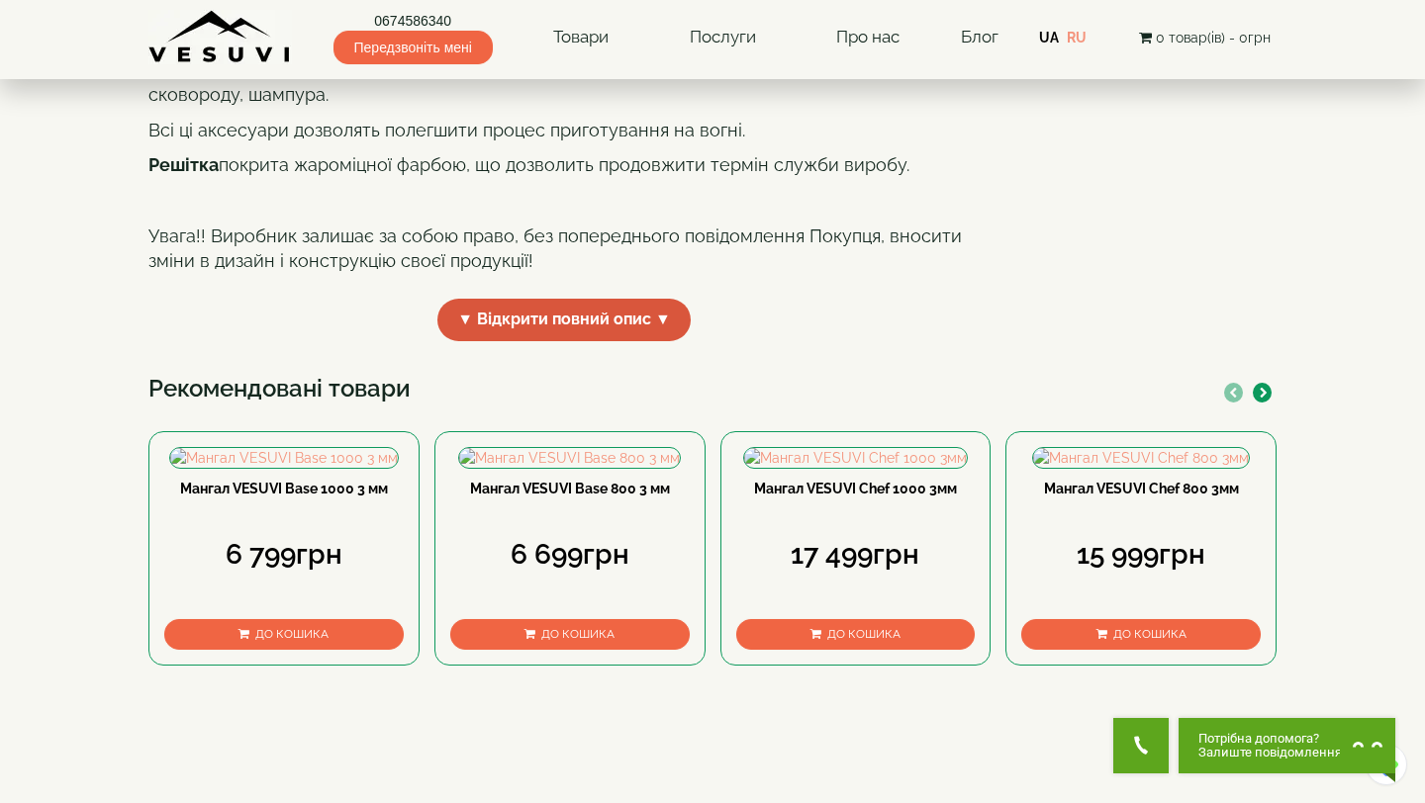
click at [573, 341] on span "▼ Відкрити повний опис ▼" at bounding box center [563, 320] width 253 height 43
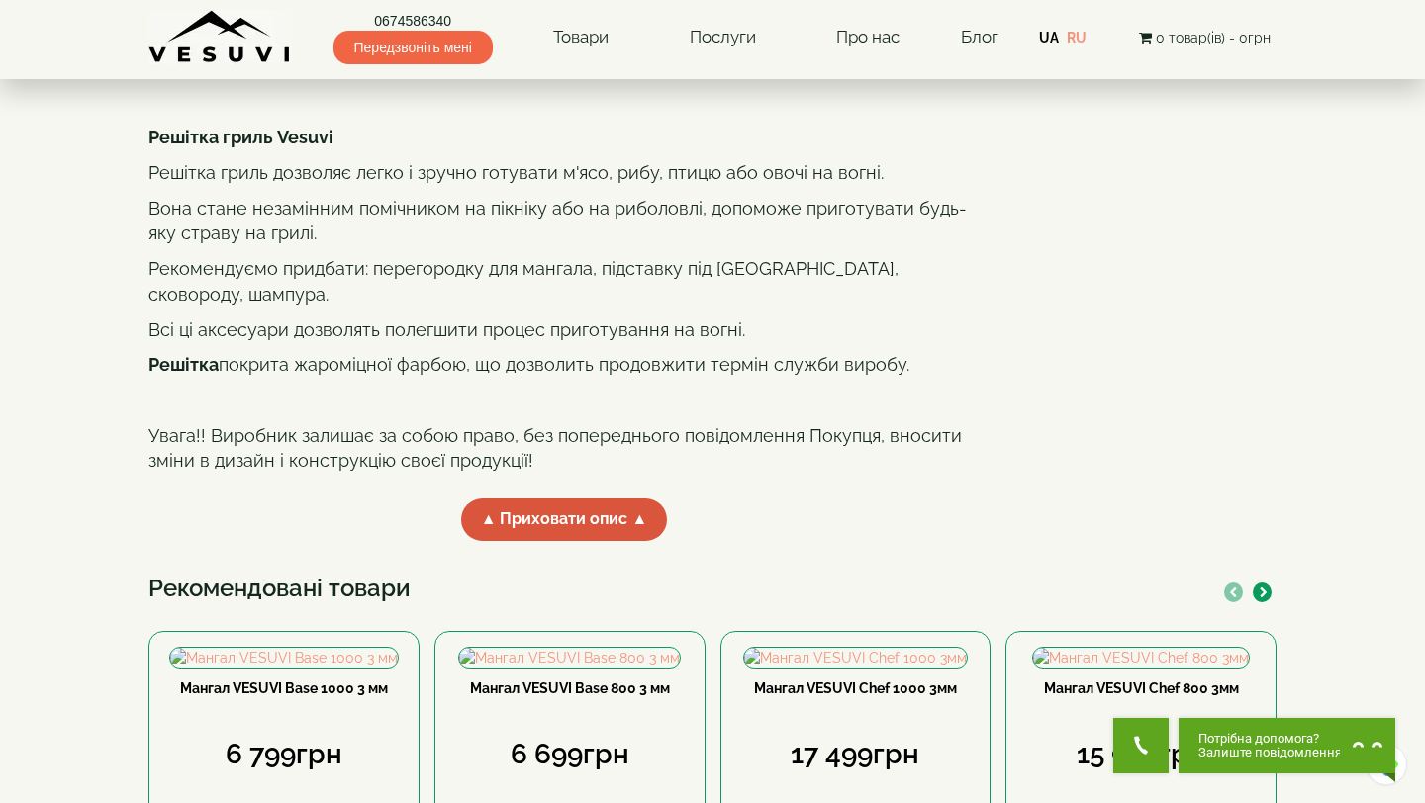
scroll to position [0, 0]
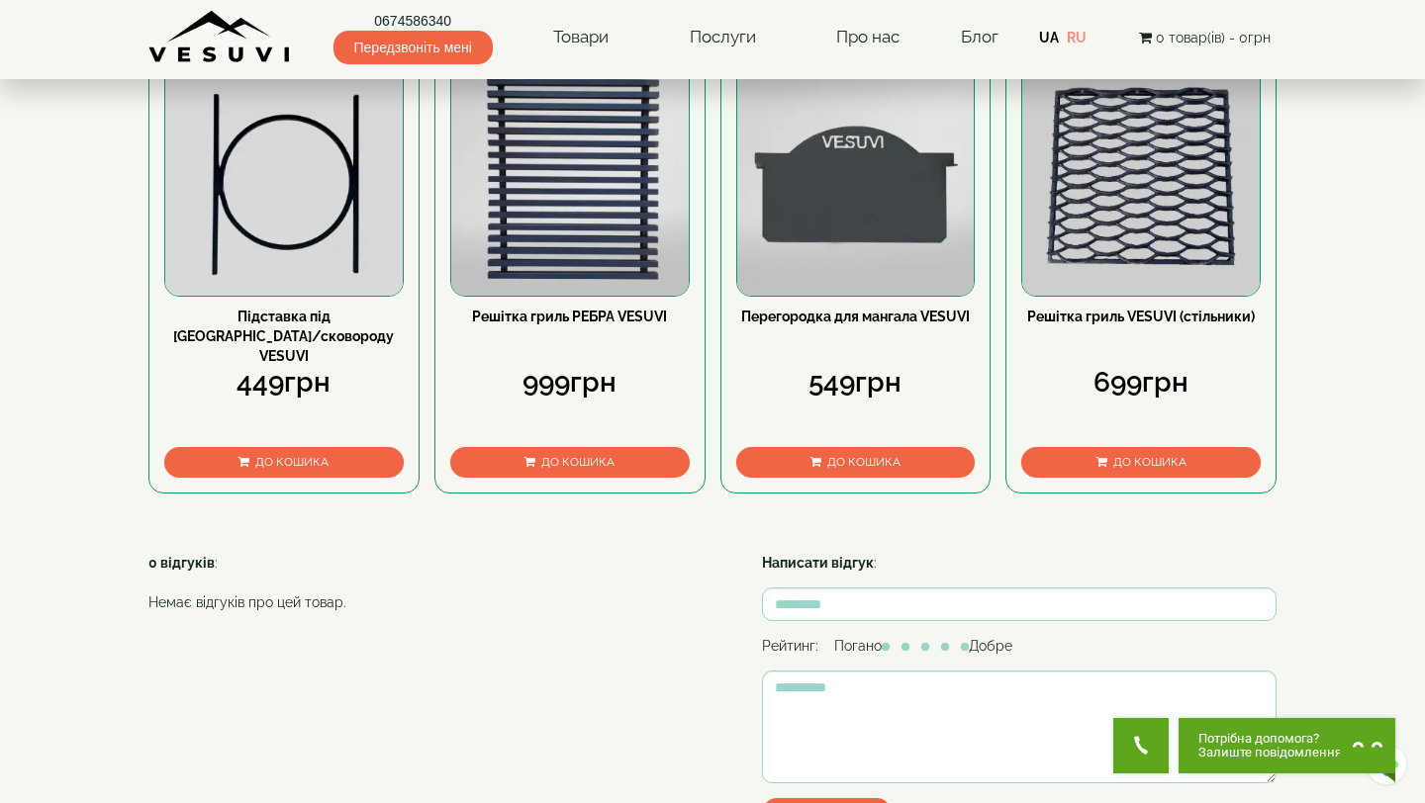
click at [316, 364] on link "Підставка під [GEOGRAPHIC_DATA]/сковороду VESUVI" at bounding box center [283, 336] width 221 height 55
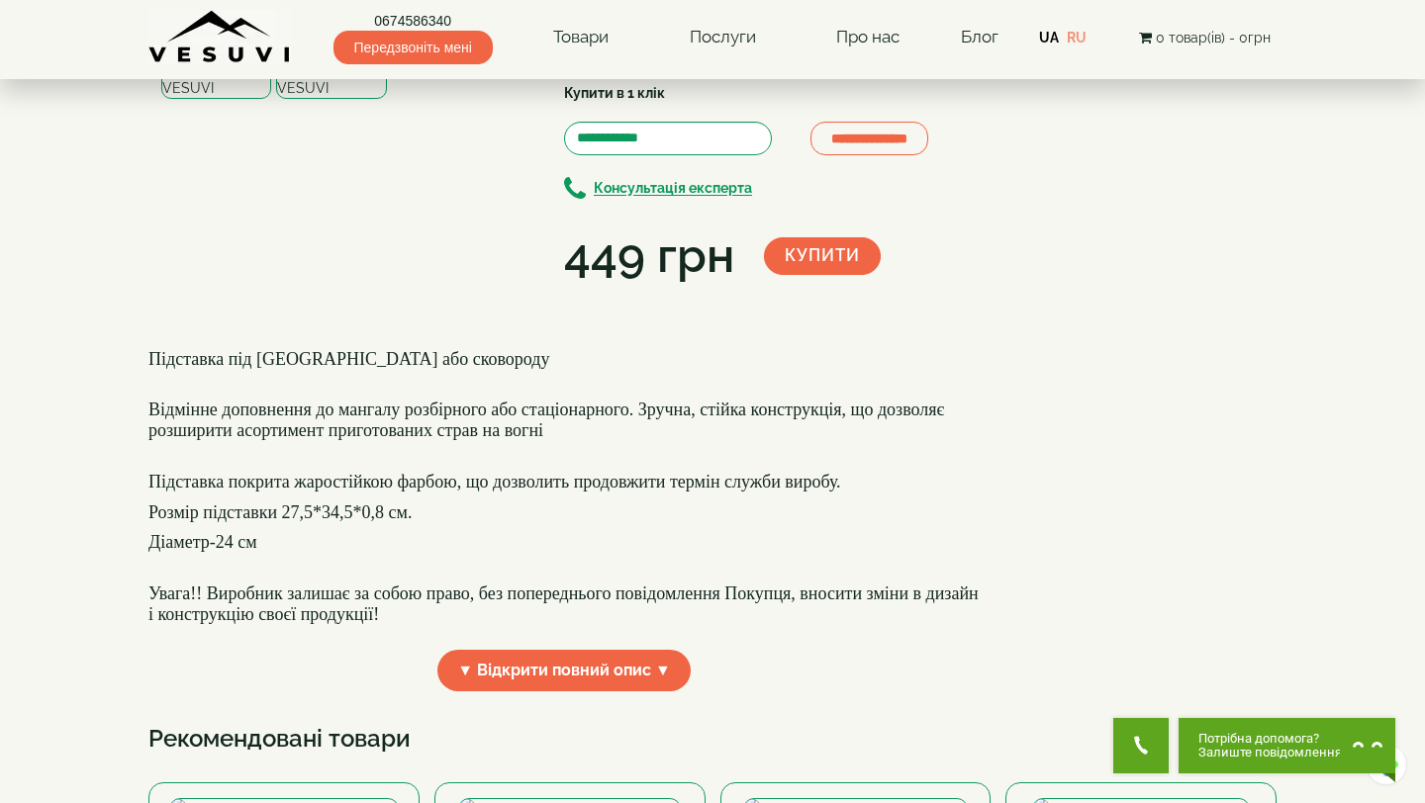
scroll to position [183, 0]
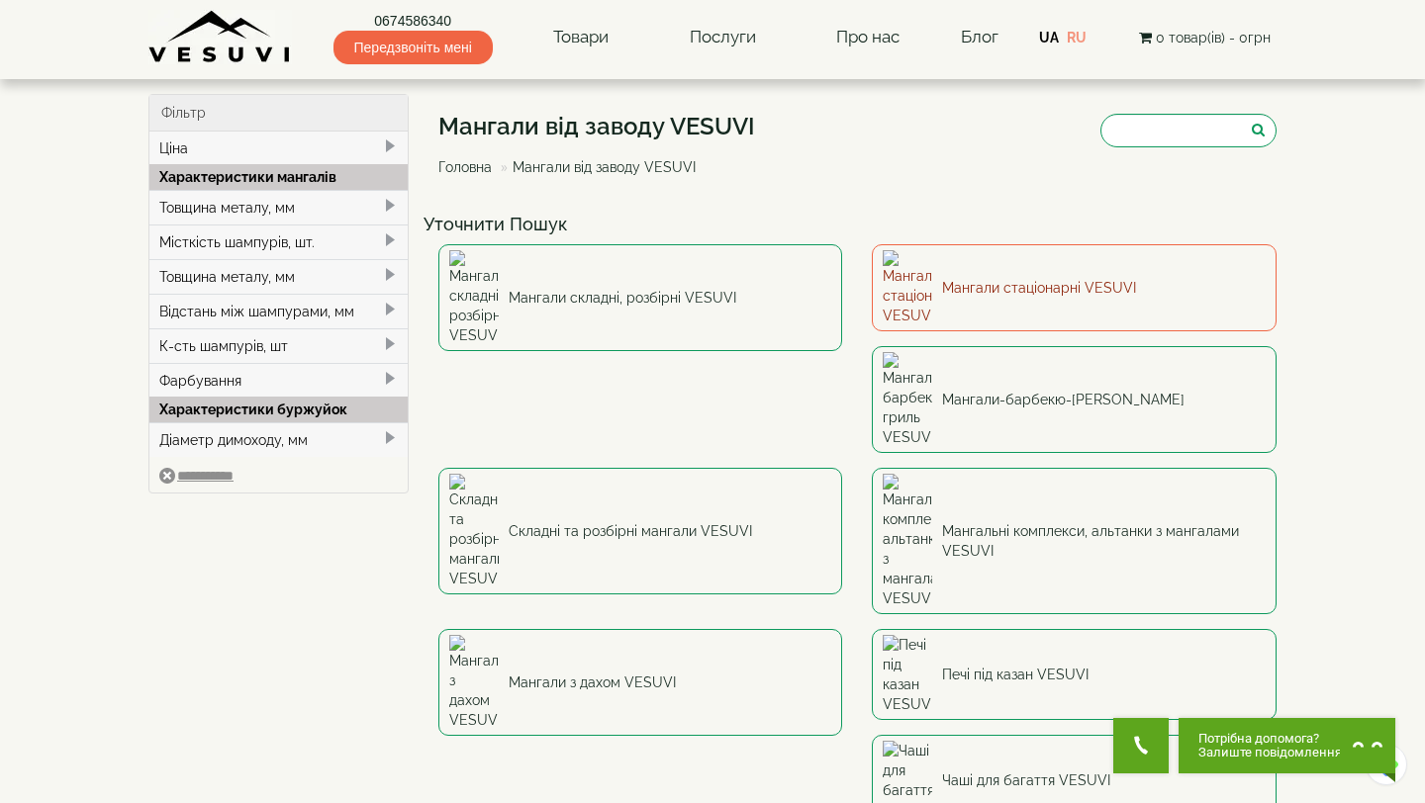
click at [1070, 276] on link "Мангали стаціонарні VESUVI" at bounding box center [1074, 287] width 405 height 87
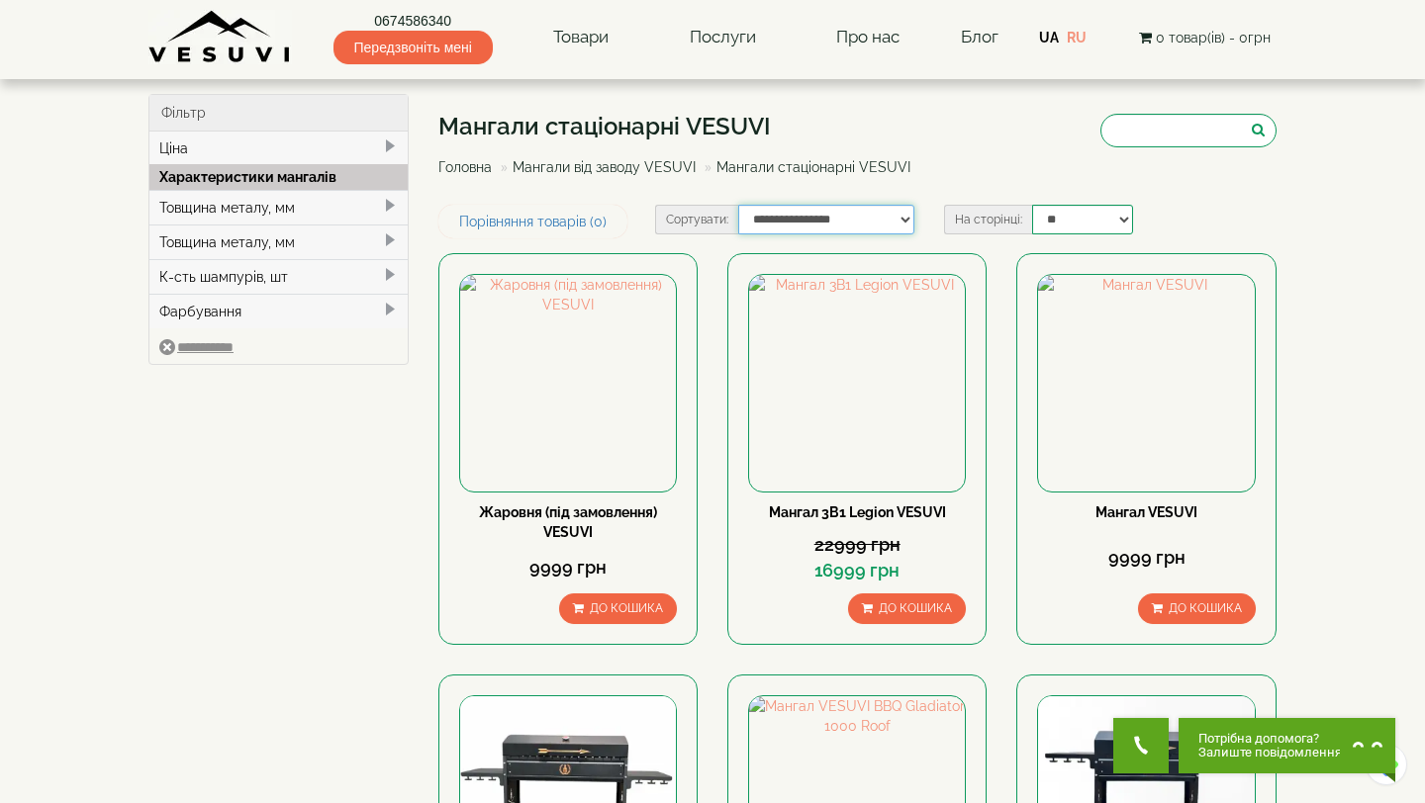
click at [827, 219] on select "**********" at bounding box center [826, 220] width 177 height 30
select select "**********"
click at [738, 205] on select "**********" at bounding box center [826, 220] width 177 height 30
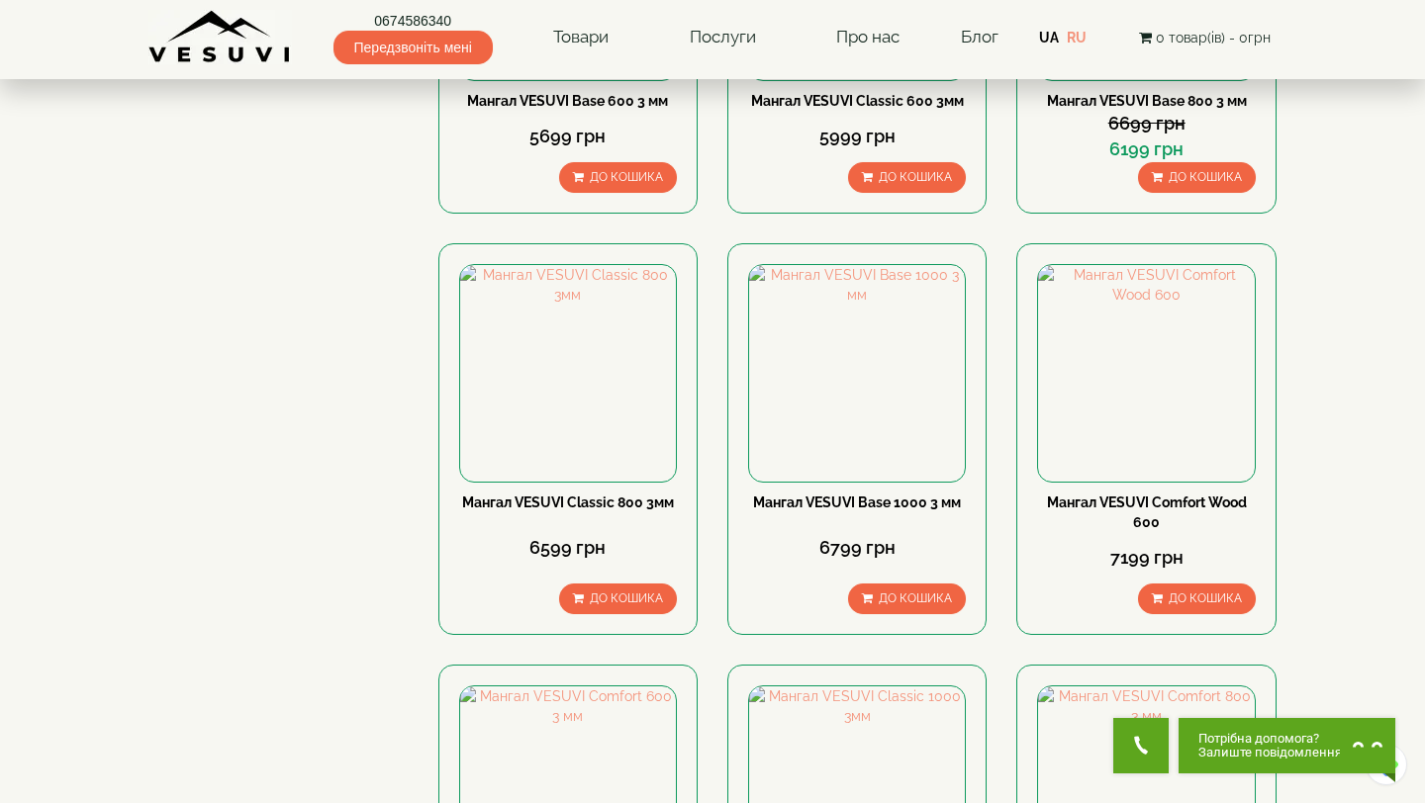
scroll to position [438, 0]
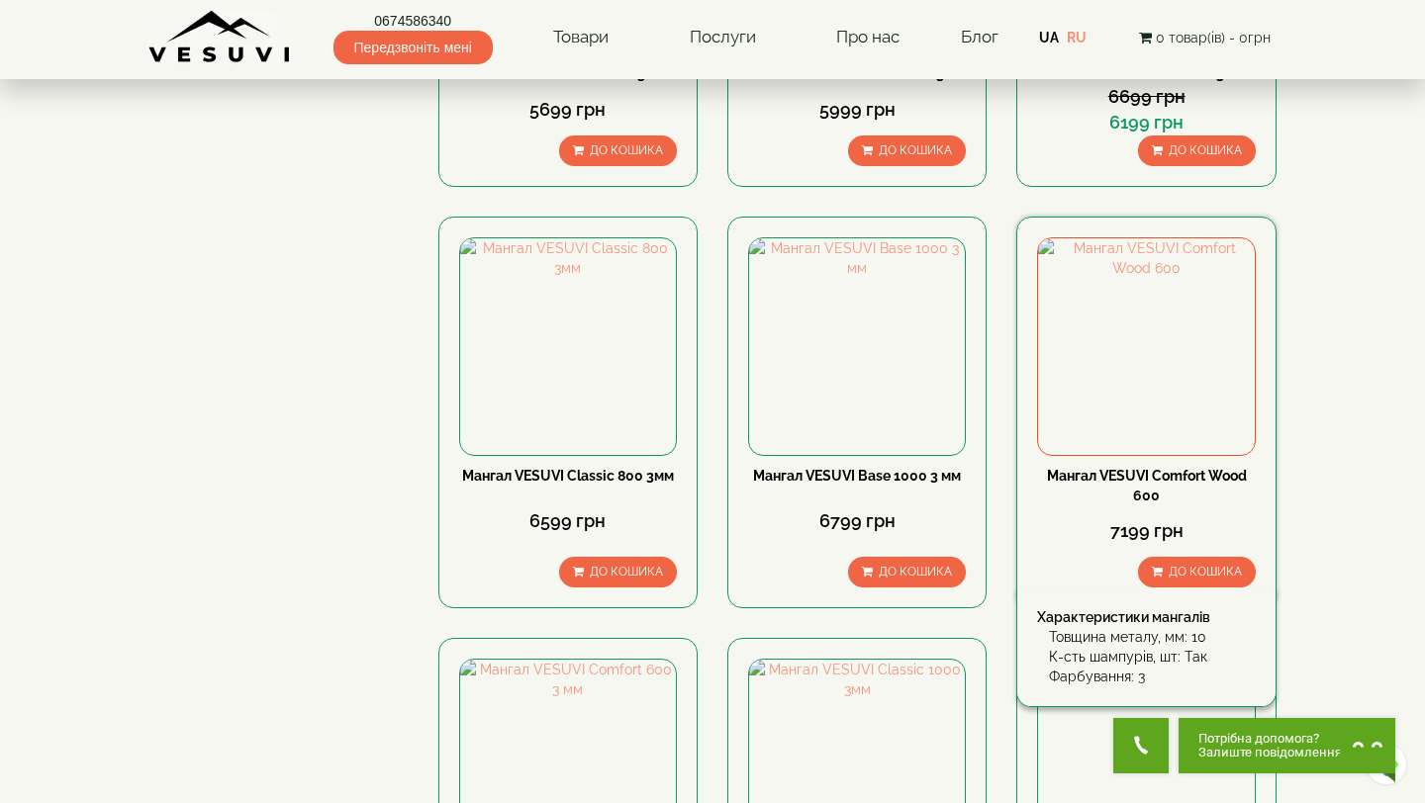
click at [1116, 494] on div "Мангал VESUVI Comfort Wood 600" at bounding box center [1146, 486] width 218 height 40
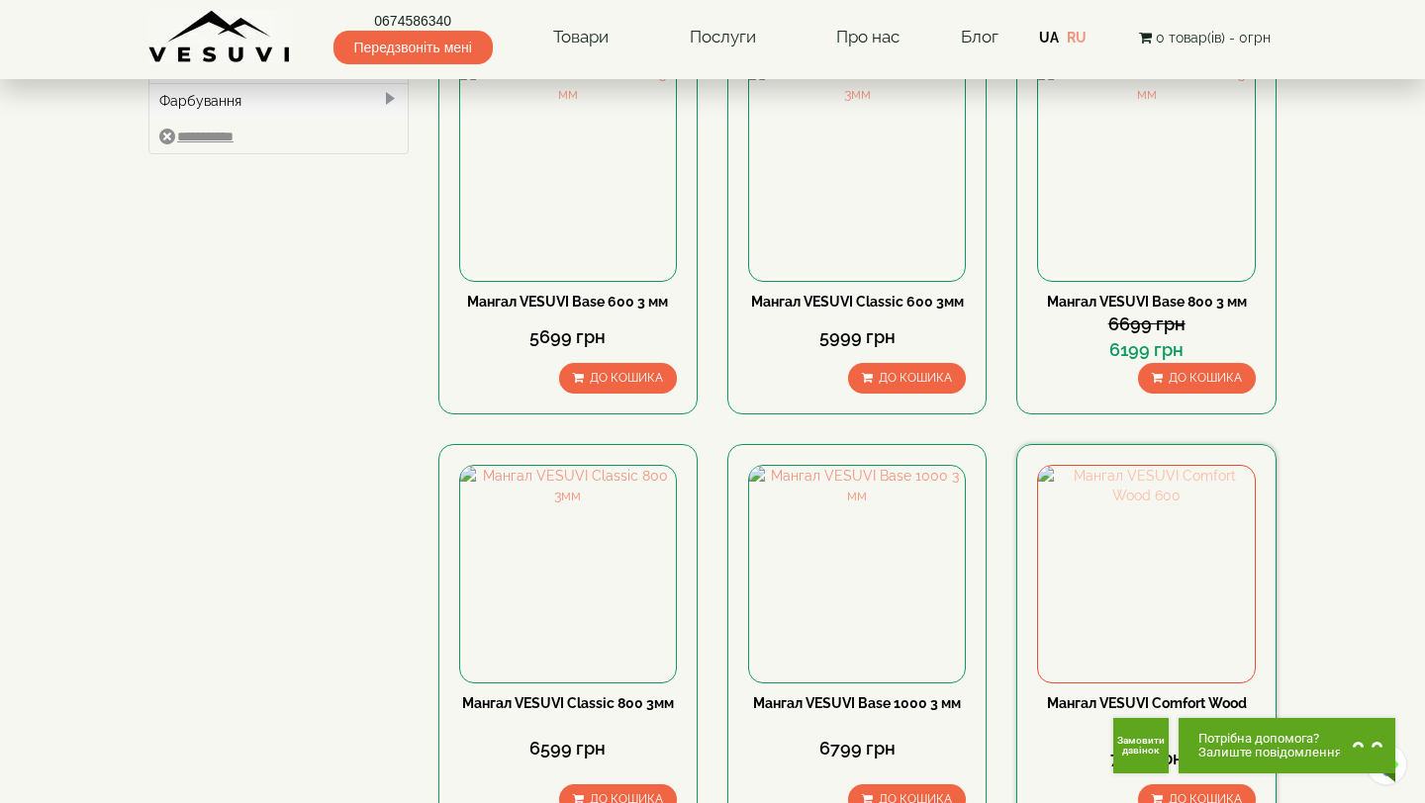
scroll to position [209, 0]
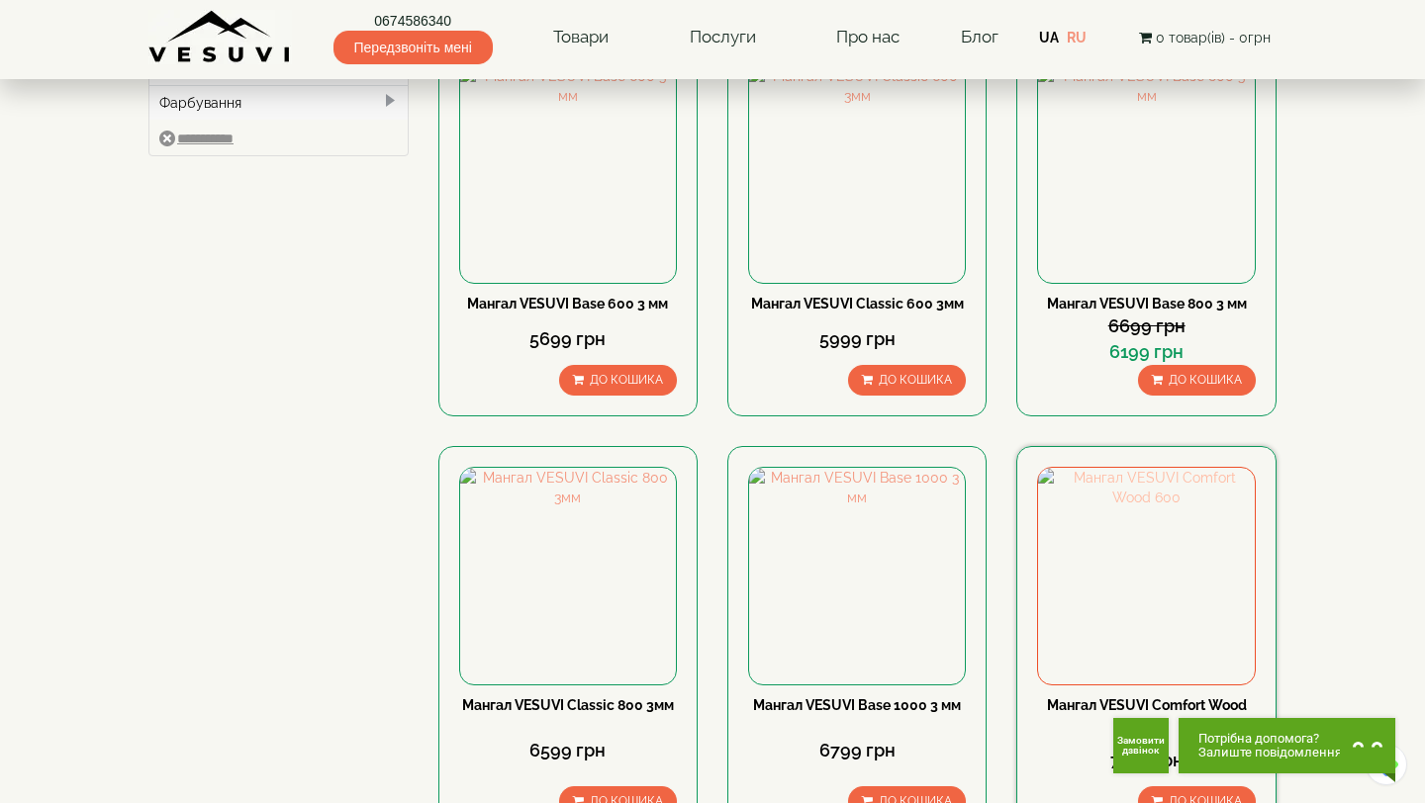
click at [1135, 578] on img at bounding box center [1146, 576] width 216 height 216
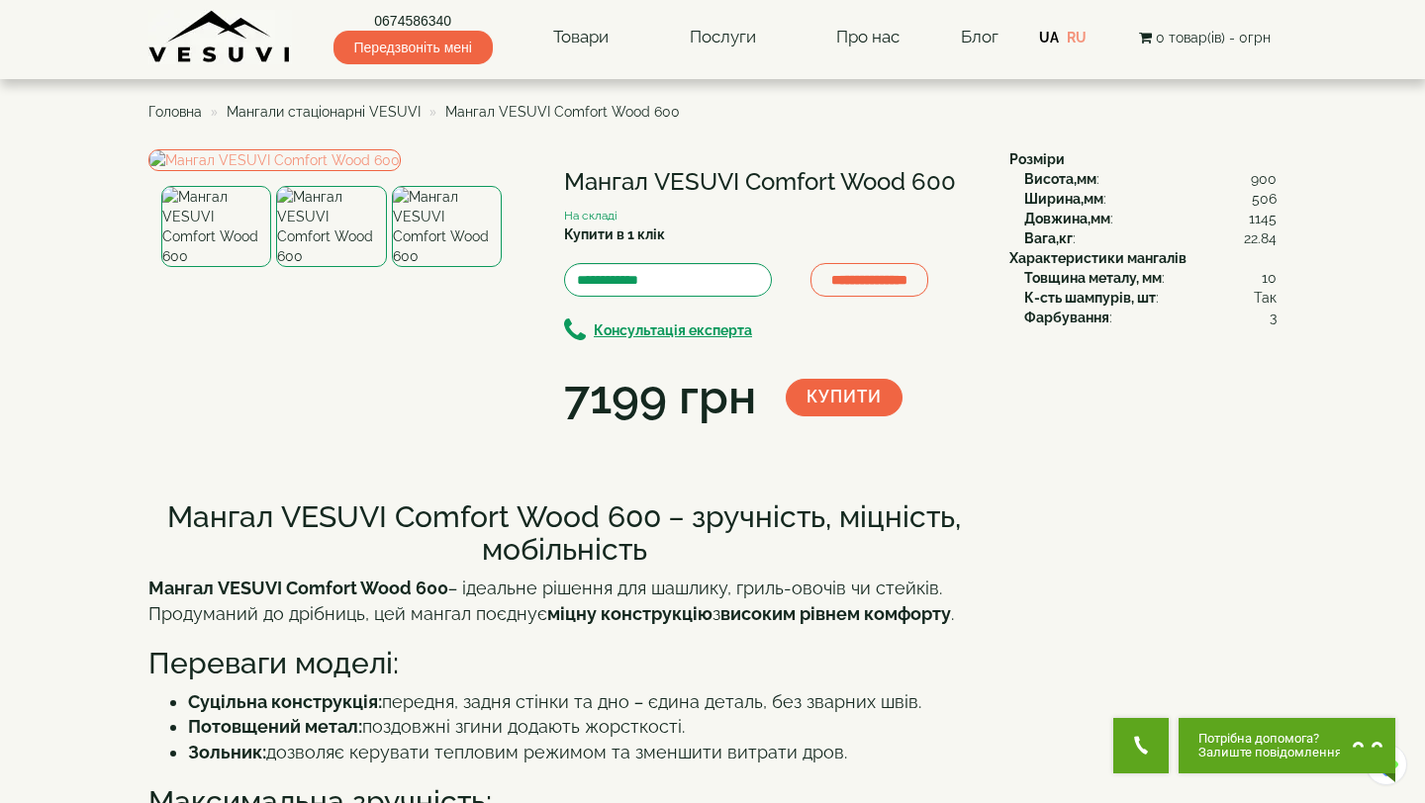
click at [336, 267] on img at bounding box center [331, 226] width 110 height 81
click at [396, 267] on img at bounding box center [447, 226] width 110 height 81
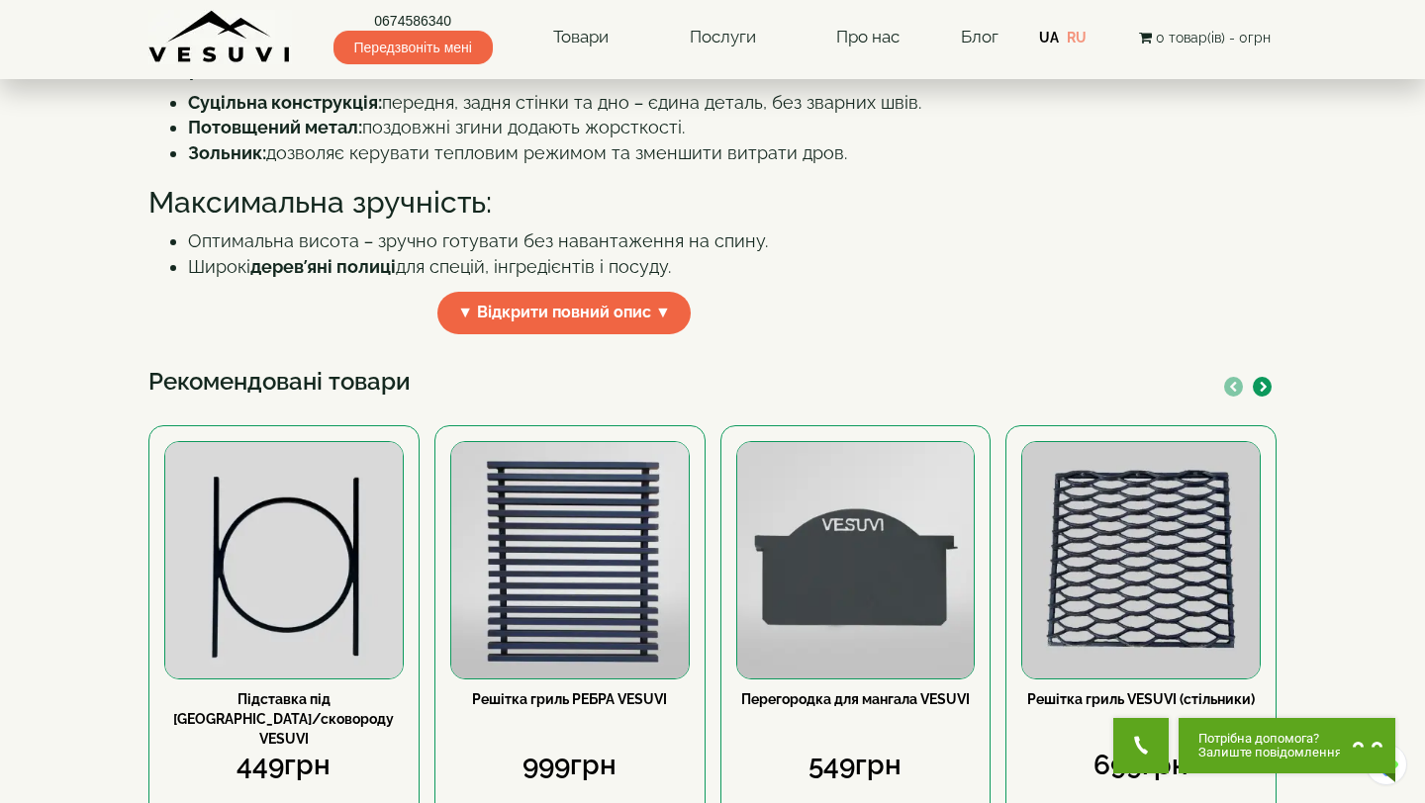
scroll to position [615, 0]
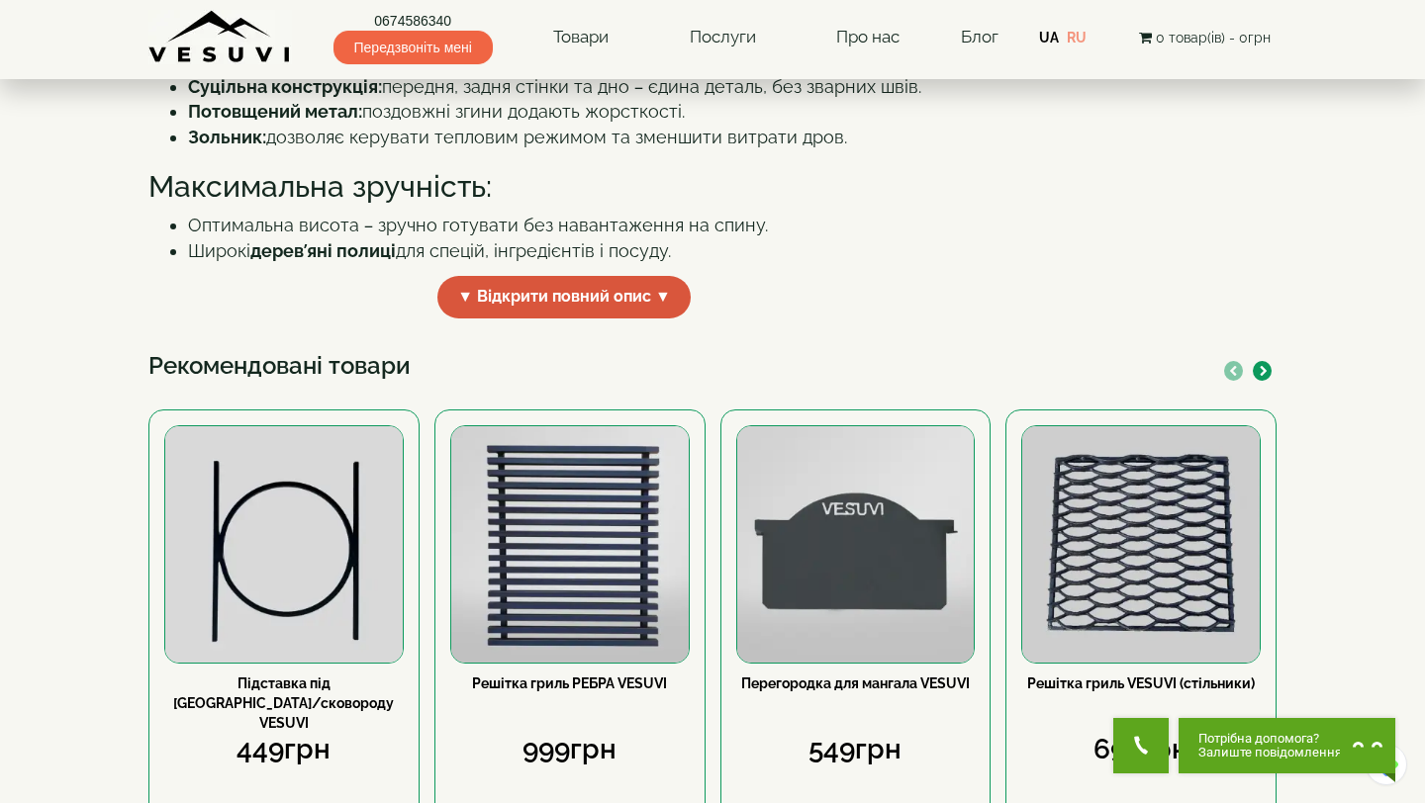
click at [523, 319] on span "▼ Відкрити повний опис ▼" at bounding box center [563, 297] width 253 height 43
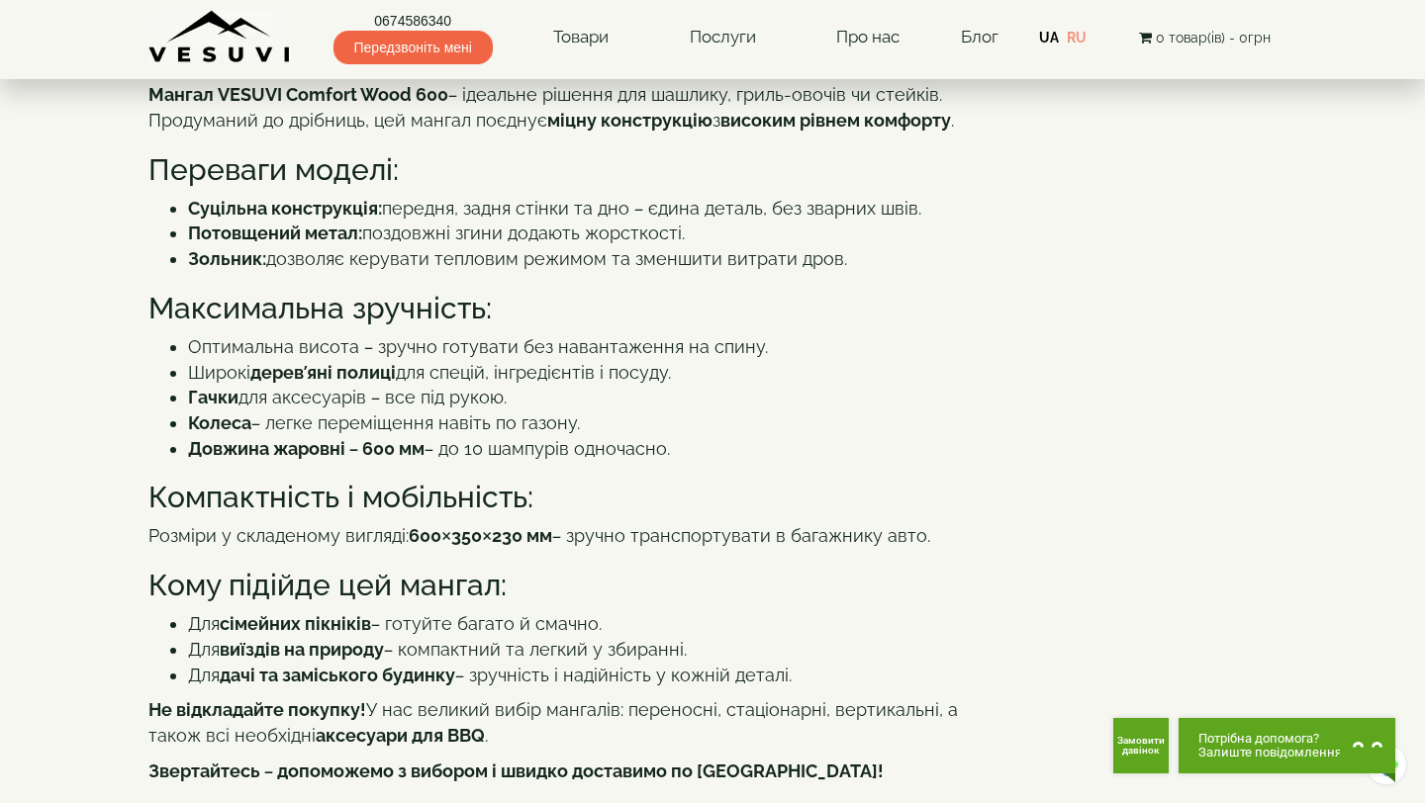
scroll to position [0, 0]
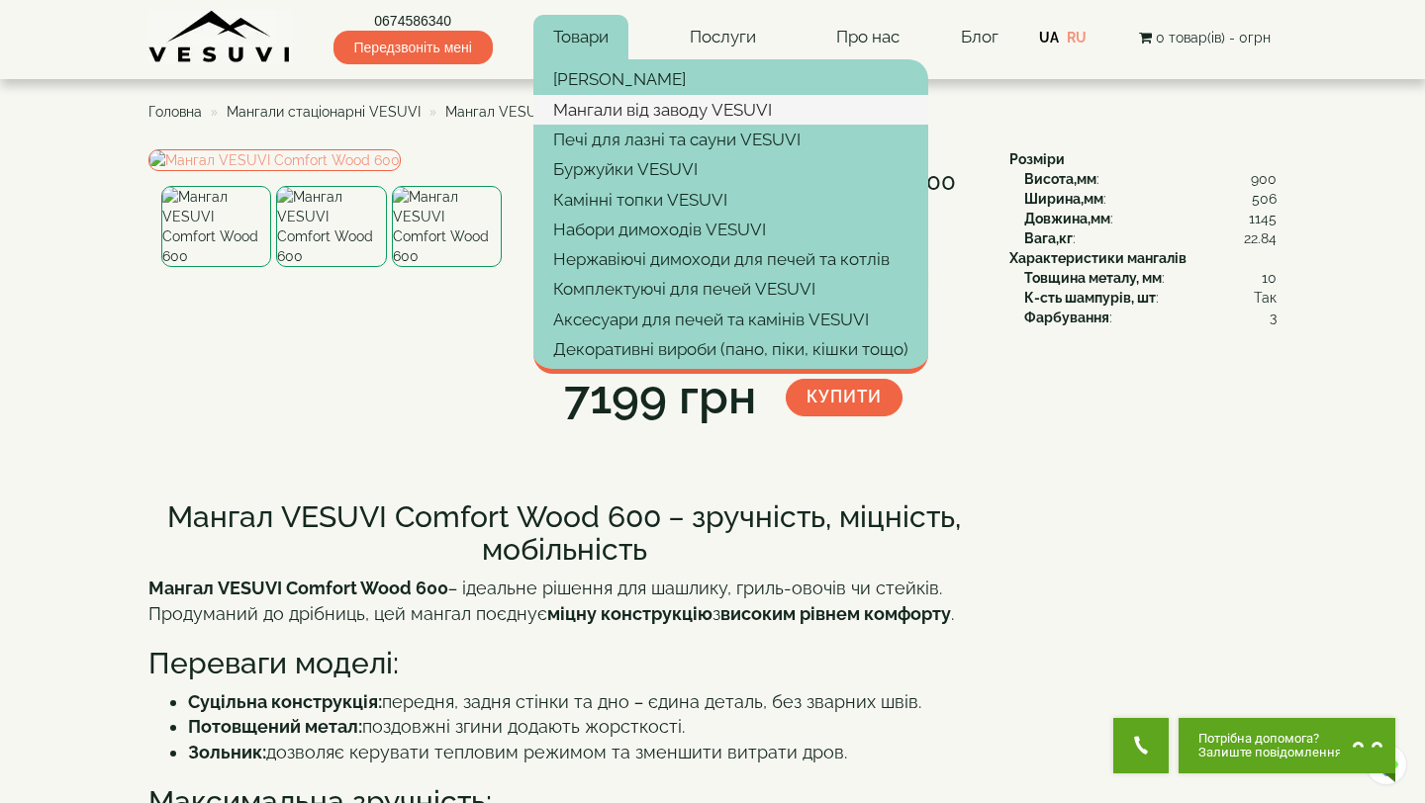
click at [623, 107] on link "Мангали від заводу VESUVI" at bounding box center [730, 110] width 395 height 30
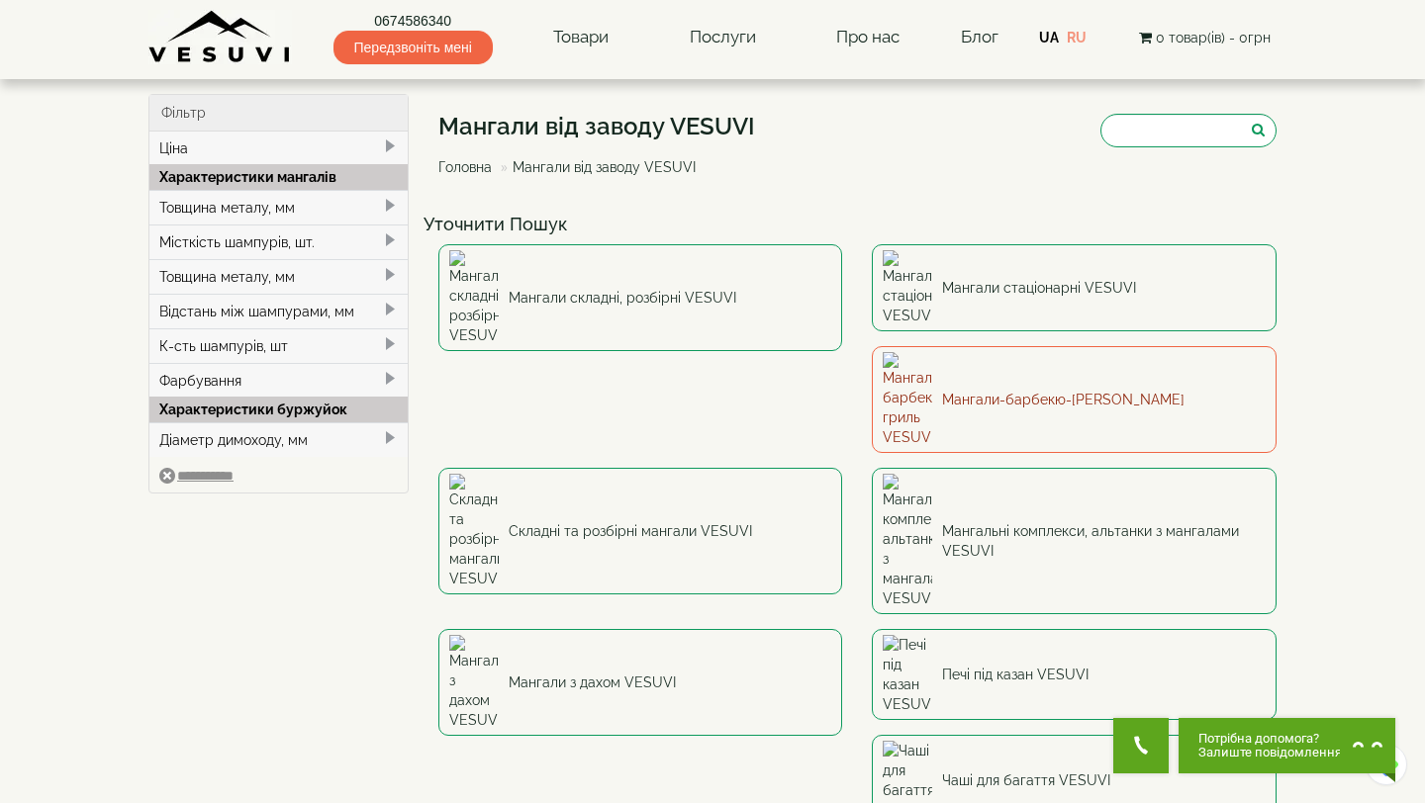
click at [872, 347] on link "Мангали-барбекю-[PERSON_NAME]" at bounding box center [1074, 399] width 405 height 107
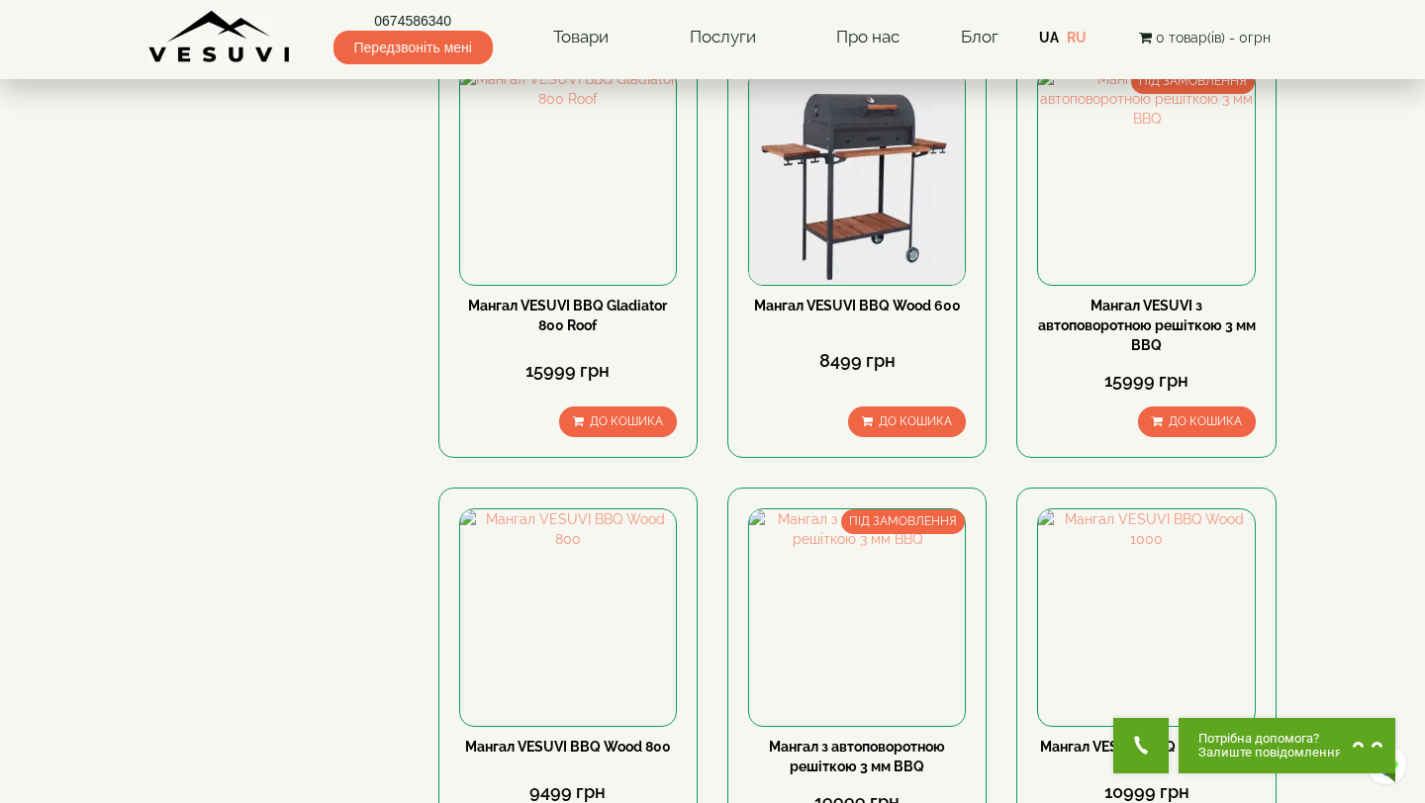
scroll to position [1062, 0]
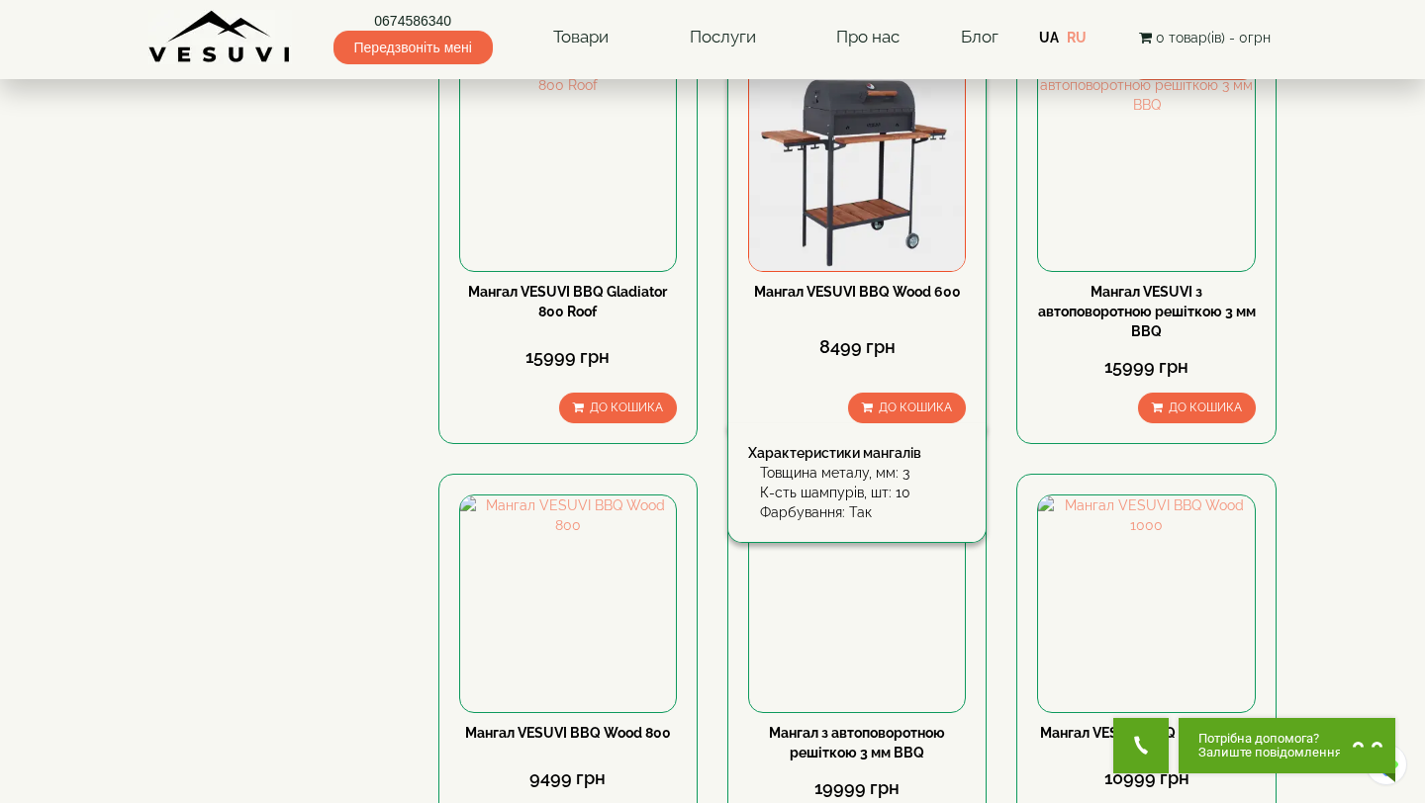
click at [912, 282] on div "Мангал VESUVI BBQ Wood 600" at bounding box center [857, 292] width 218 height 20
click at [911, 287] on link "Мангал VESUVI BBQ Wood 600" at bounding box center [857, 292] width 207 height 16
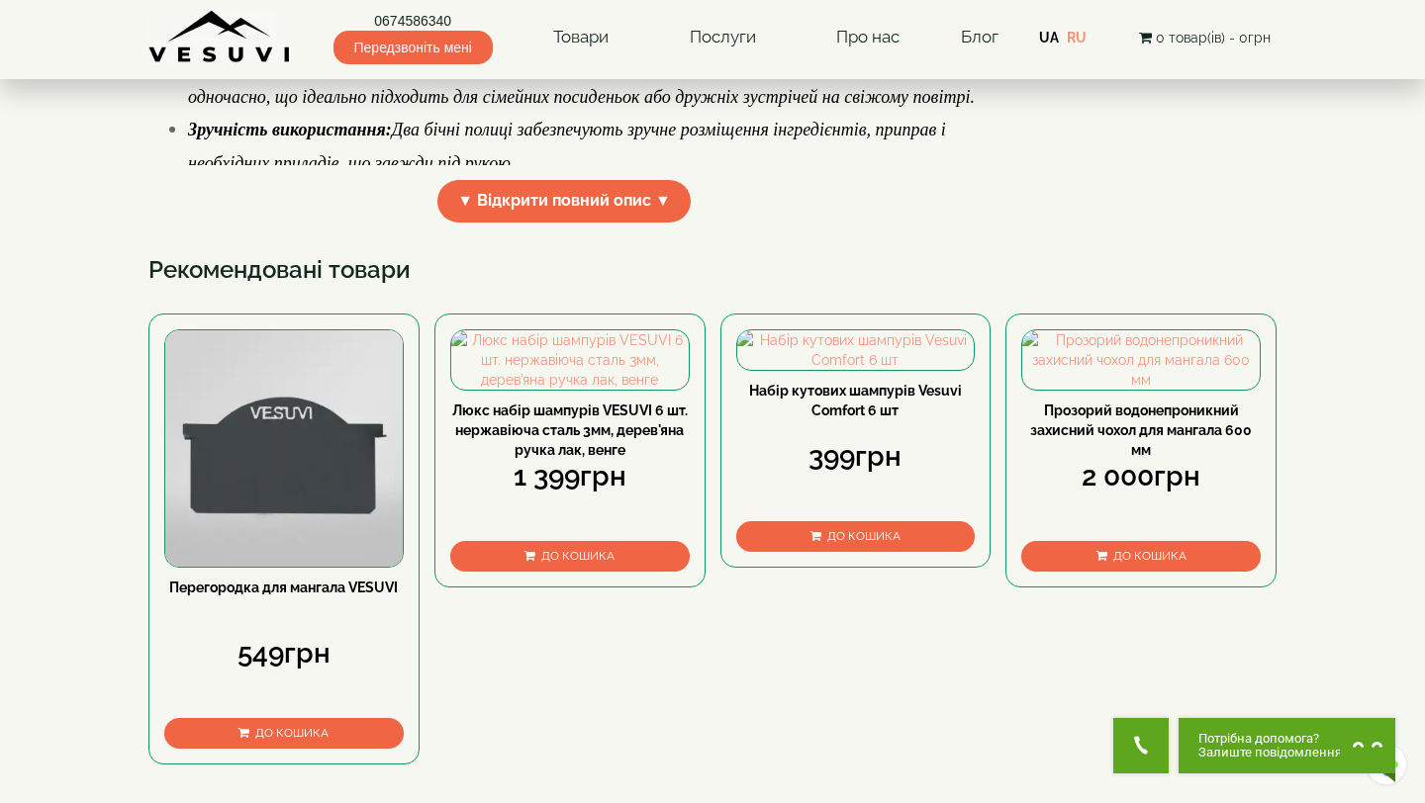
scroll to position [714, 0]
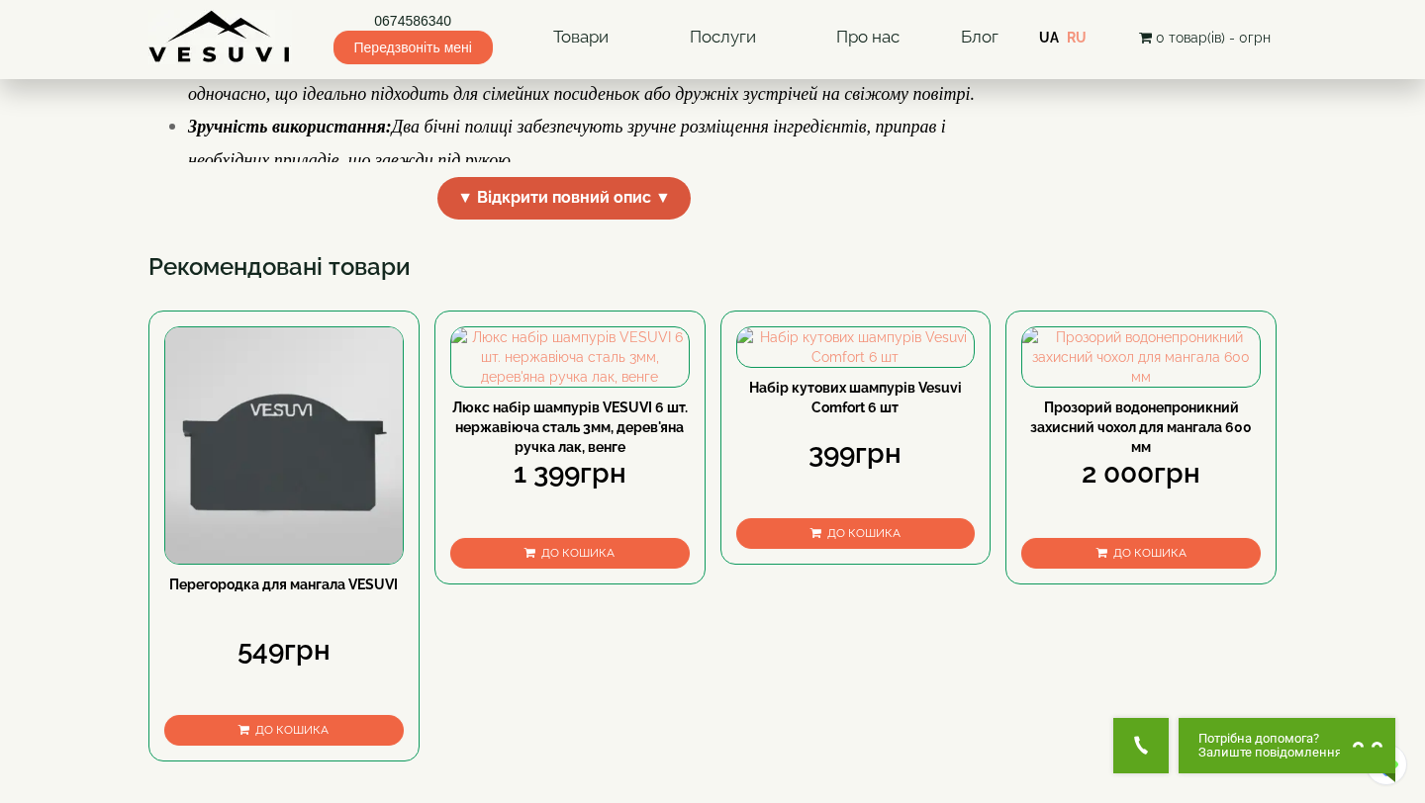
click at [592, 220] on span "▼ Відкрити повний опис ▼" at bounding box center [563, 198] width 253 height 43
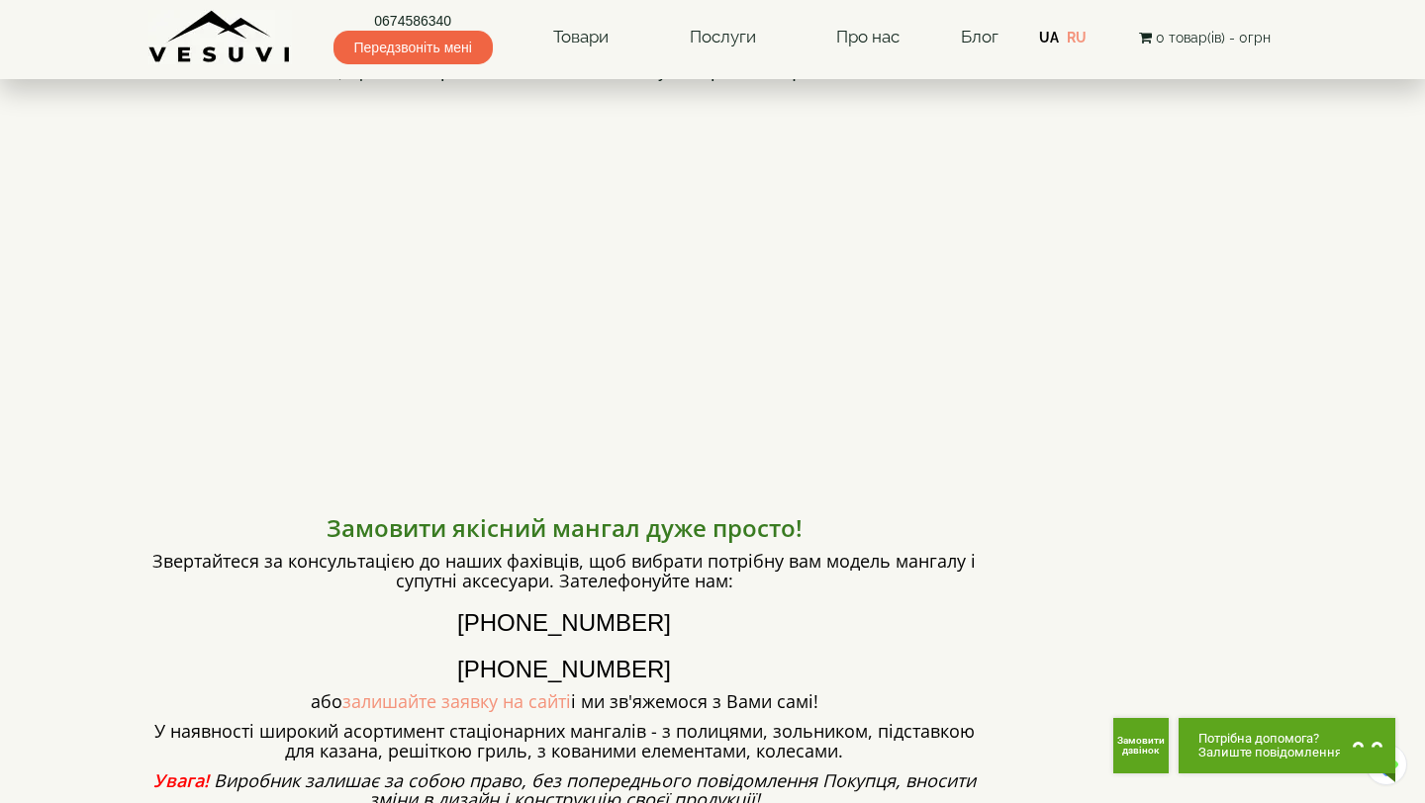
scroll to position [1675, 0]
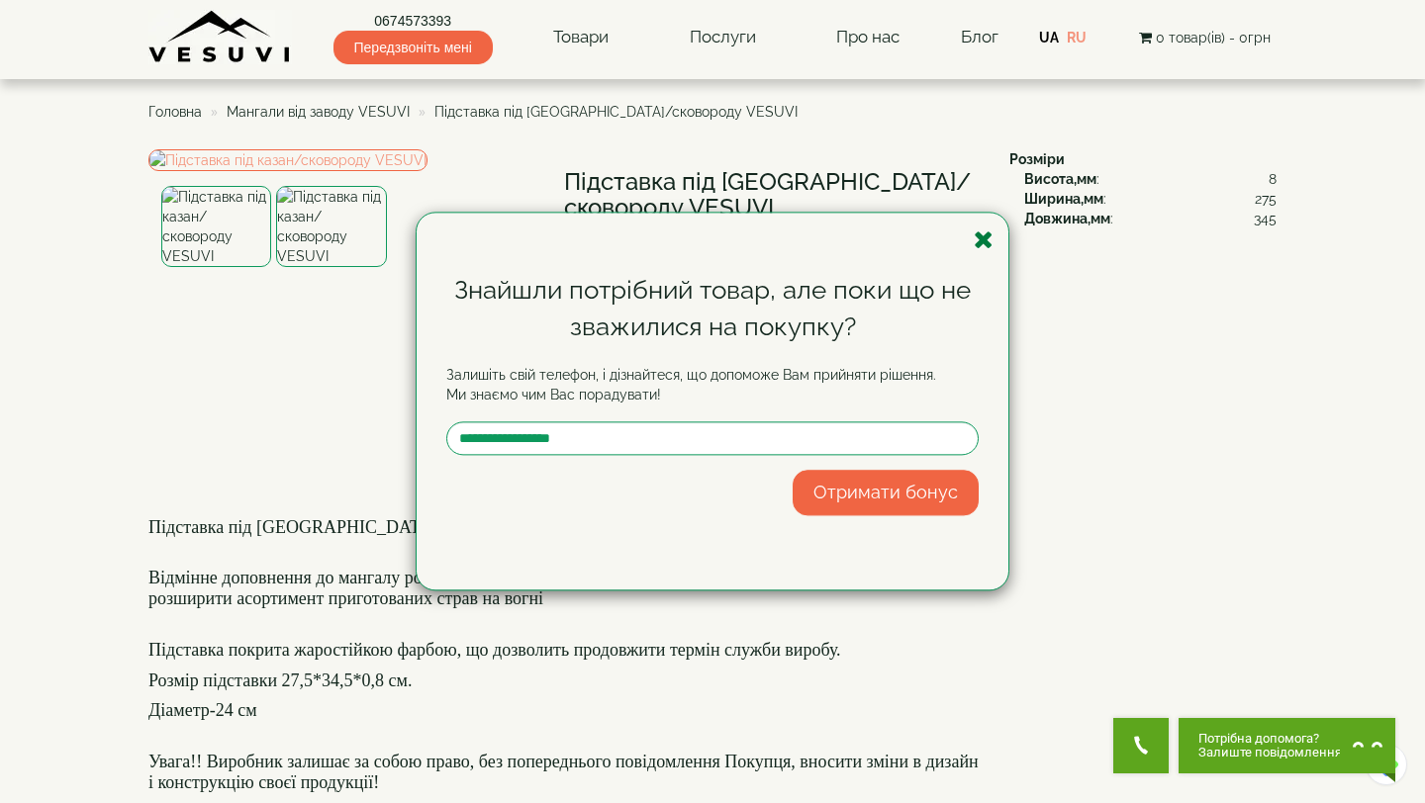
click at [979, 237] on icon "button" at bounding box center [983, 240] width 20 height 25
